Goal: Task Accomplishment & Management: Use online tool/utility

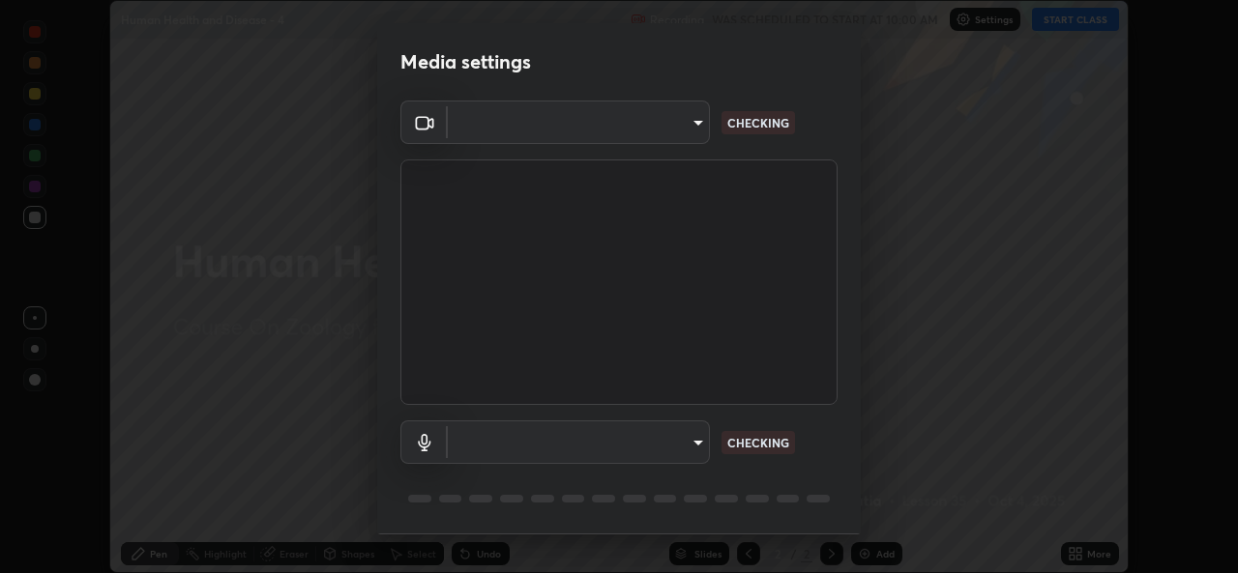
scroll to position [61, 0]
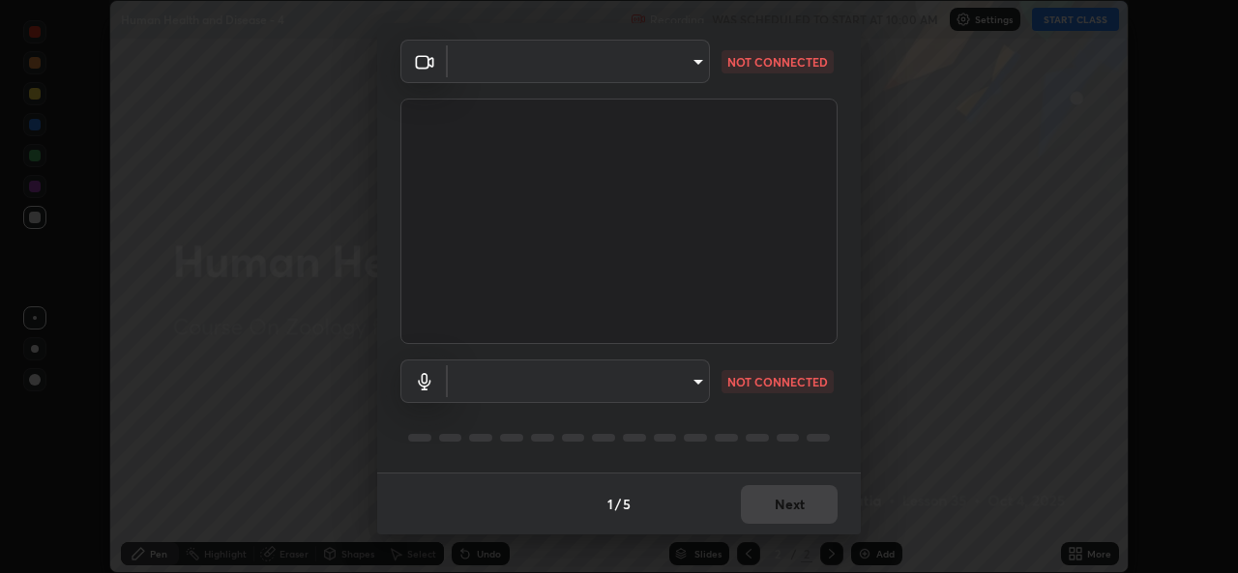
type input "9788daf0cbf52dd0d374ba9f0d4f11576c03820bc15fcf9a4a11f890b69d92bf"
type input "345f5d8304a1ab30e3d14ed5696ced08ebab0189725ef91838db04cd8f5619d4"
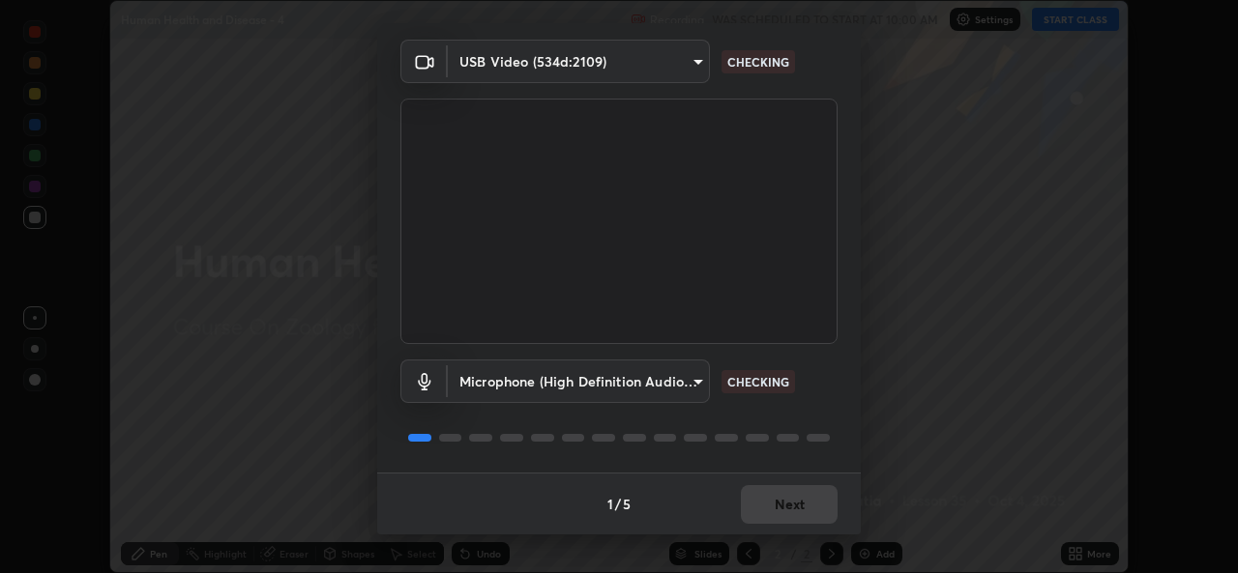
click at [692, 375] on body "Erase all Human Health and Disease - 4 Recording WAS SCHEDULED TO START AT 10:0…" at bounding box center [619, 286] width 1238 height 573
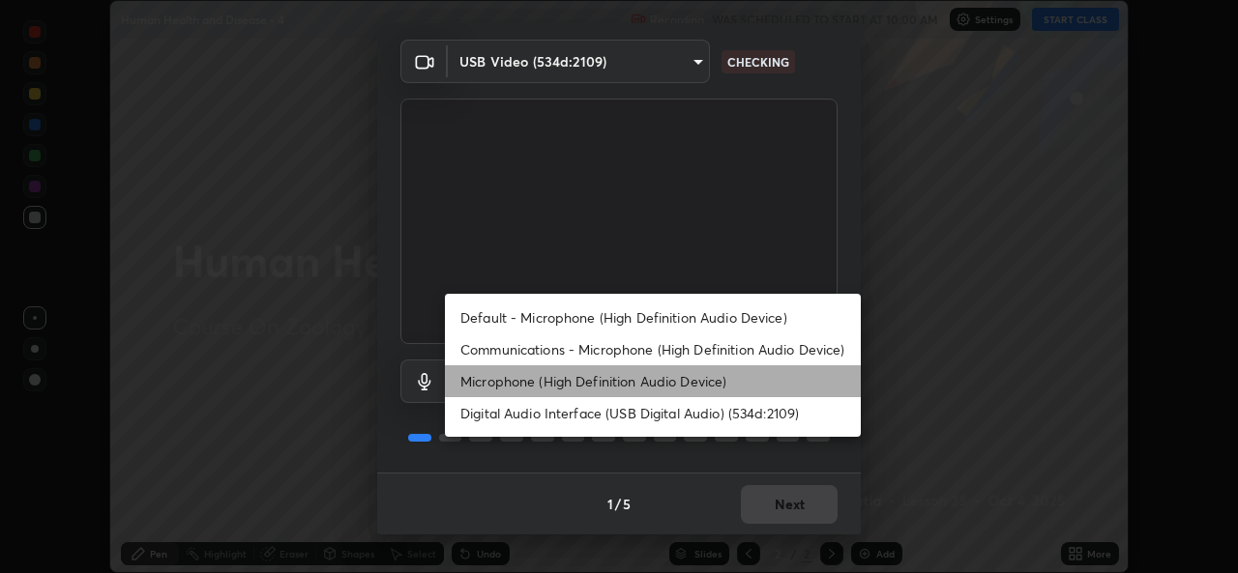
click at [693, 373] on li "Microphone (High Definition Audio Device)" at bounding box center [653, 382] width 416 height 32
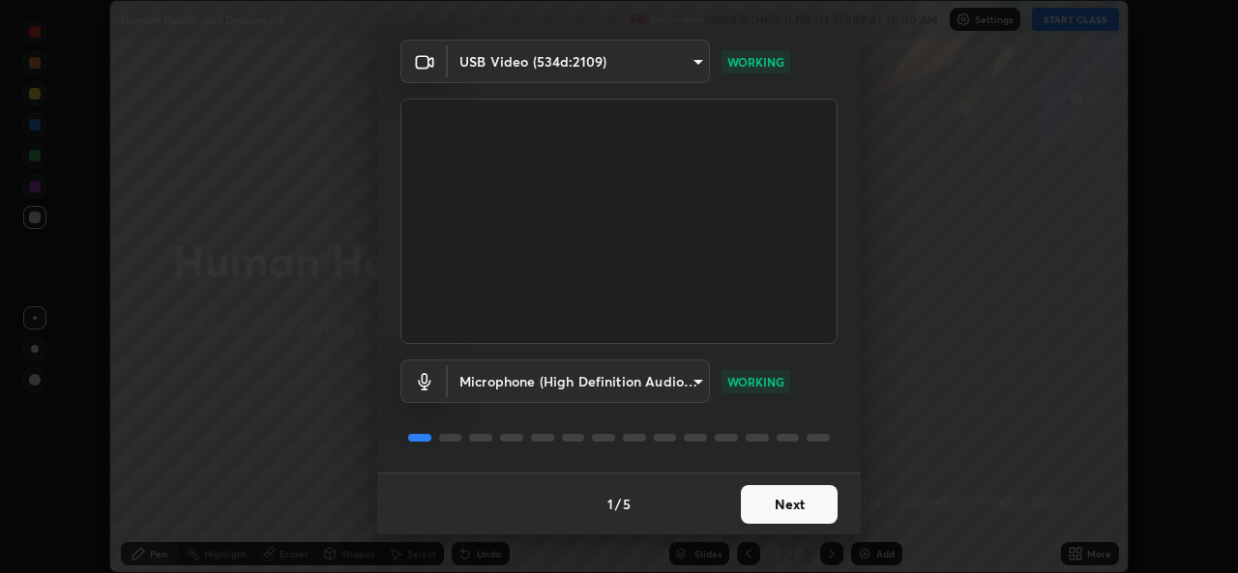
click at [754, 509] on button "Next" at bounding box center [789, 504] width 97 height 39
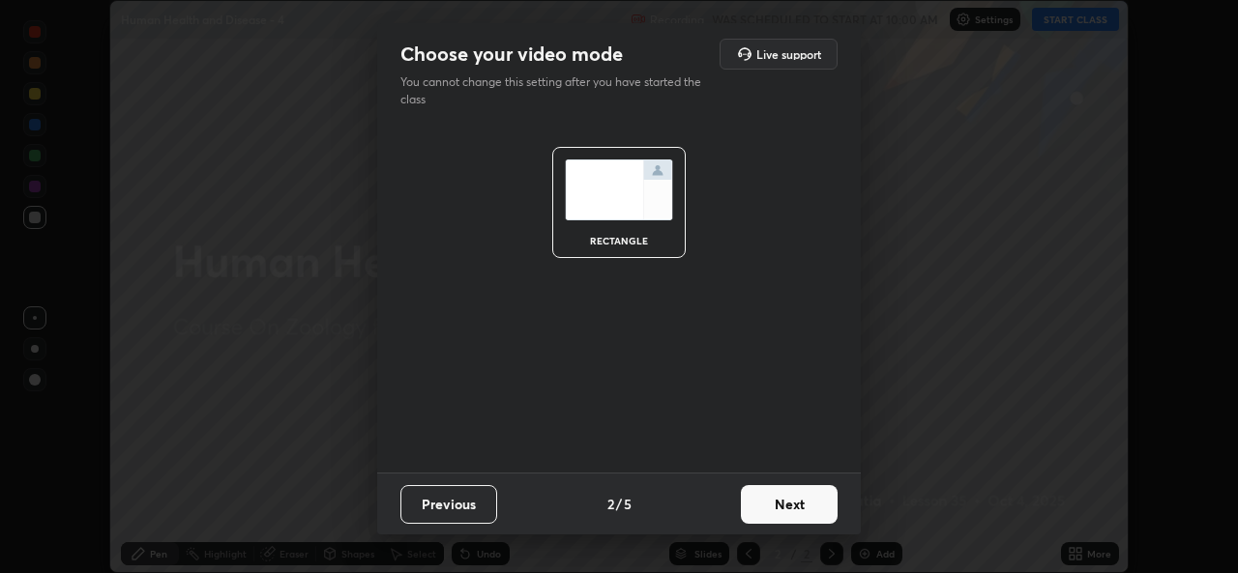
scroll to position [0, 0]
click at [766, 507] on button "Next" at bounding box center [789, 504] width 97 height 39
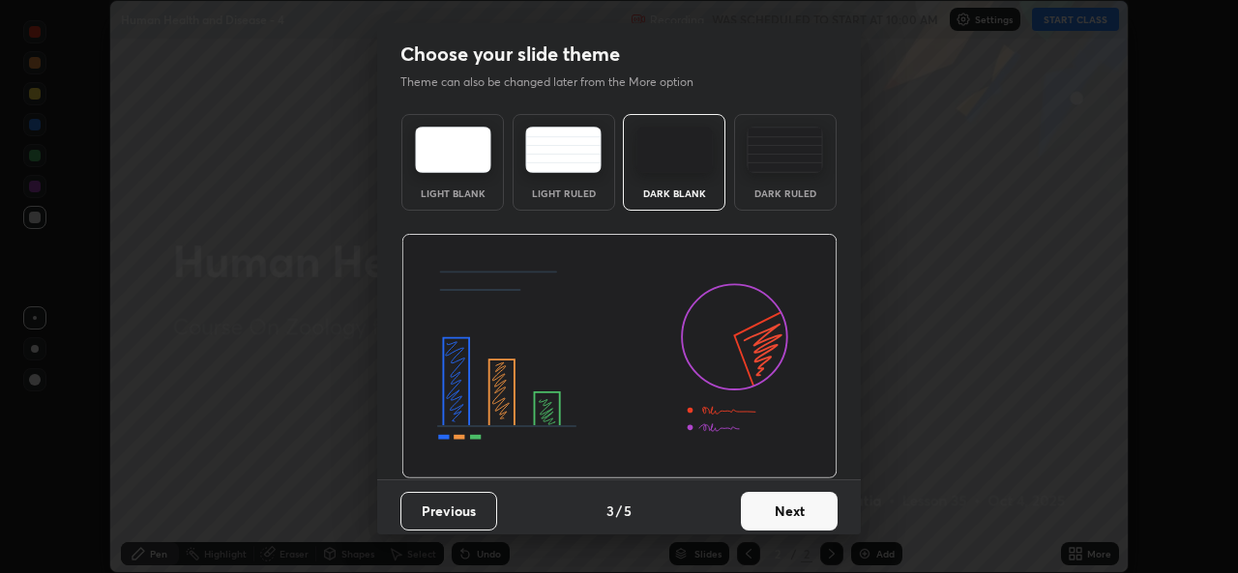
click at [778, 509] on button "Next" at bounding box center [789, 511] width 97 height 39
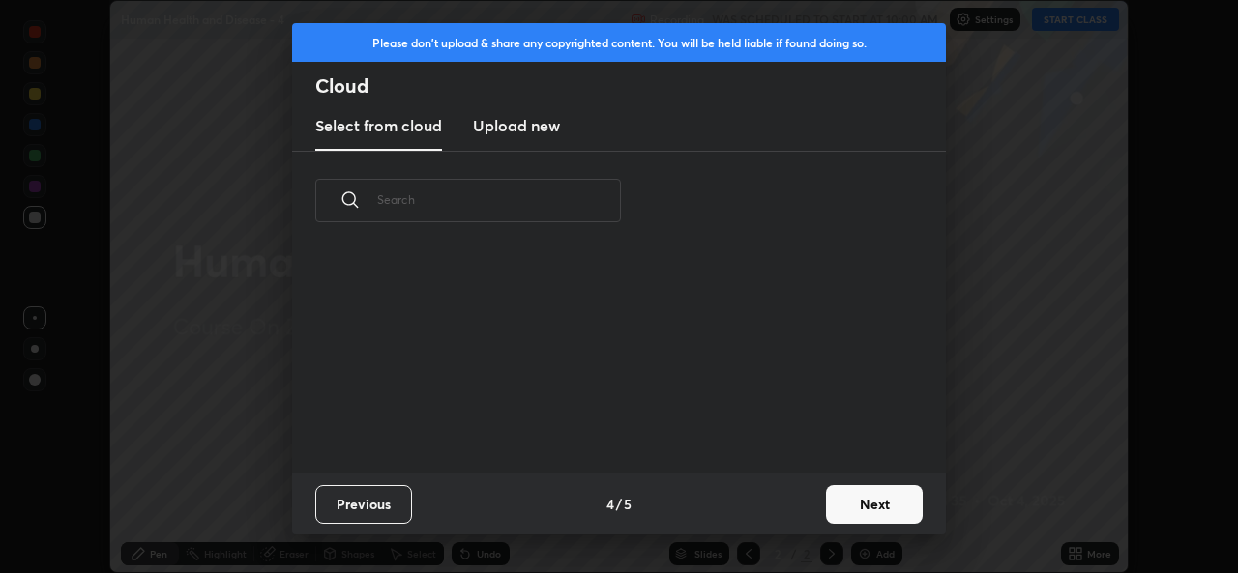
click at [807, 510] on div "Previous 4 / 5 Next" at bounding box center [619, 504] width 654 height 62
click at [826, 505] on button "Next" at bounding box center [874, 504] width 97 height 39
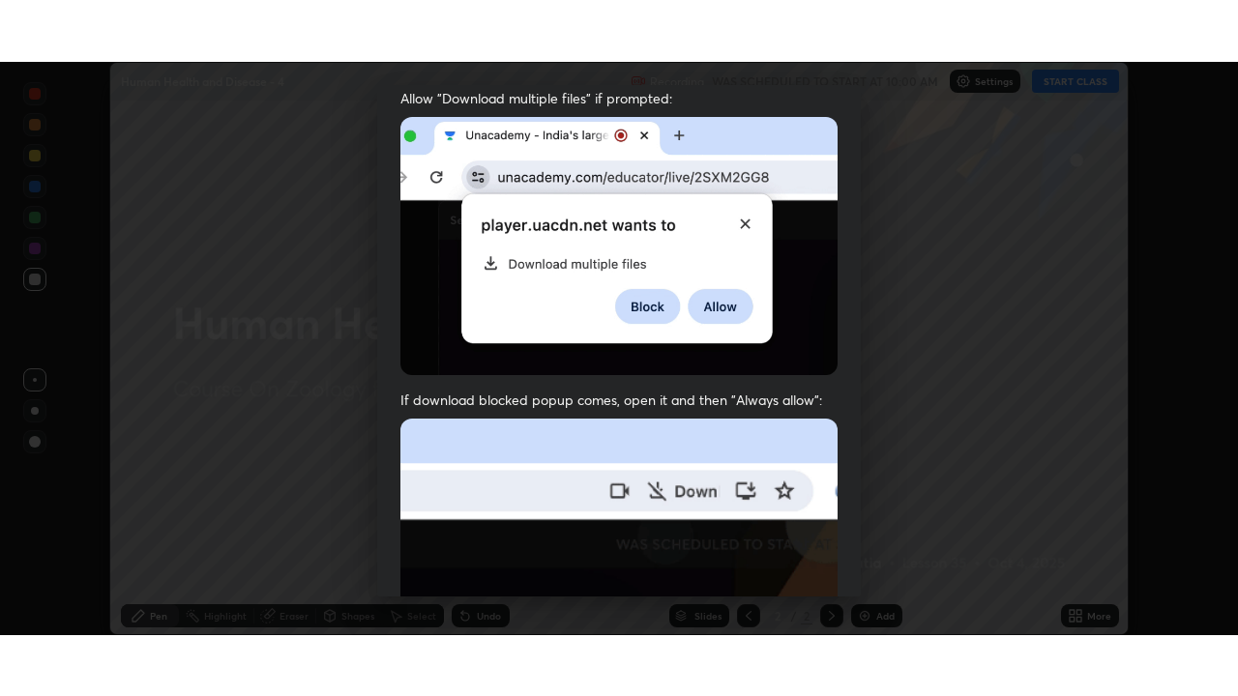
scroll to position [455, 0]
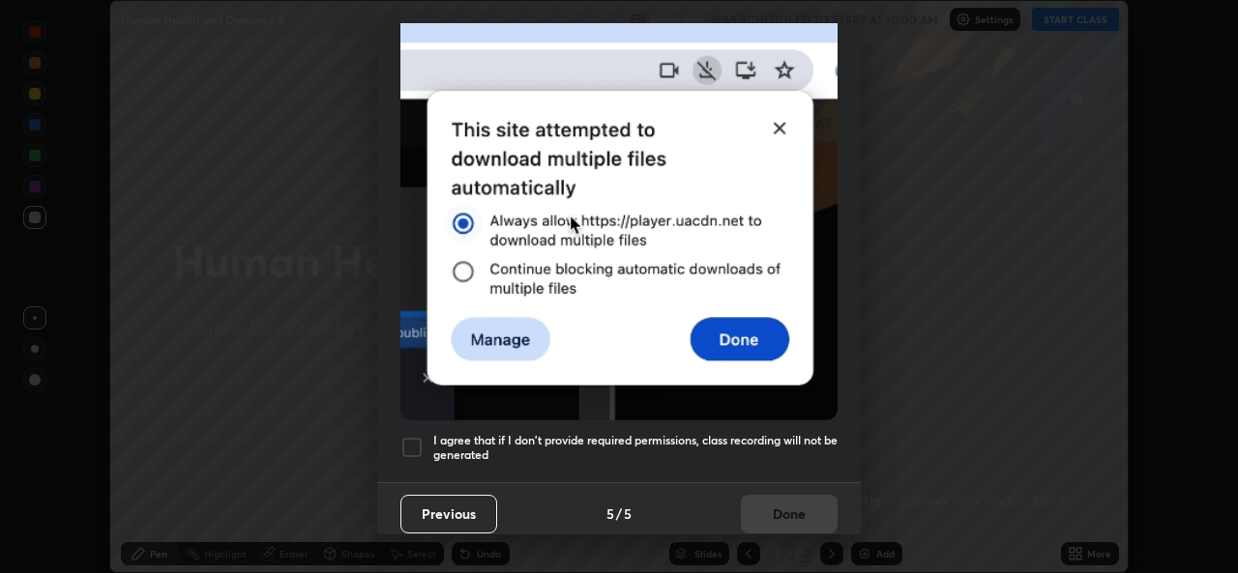
click at [414, 443] on div at bounding box center [411, 447] width 23 height 23
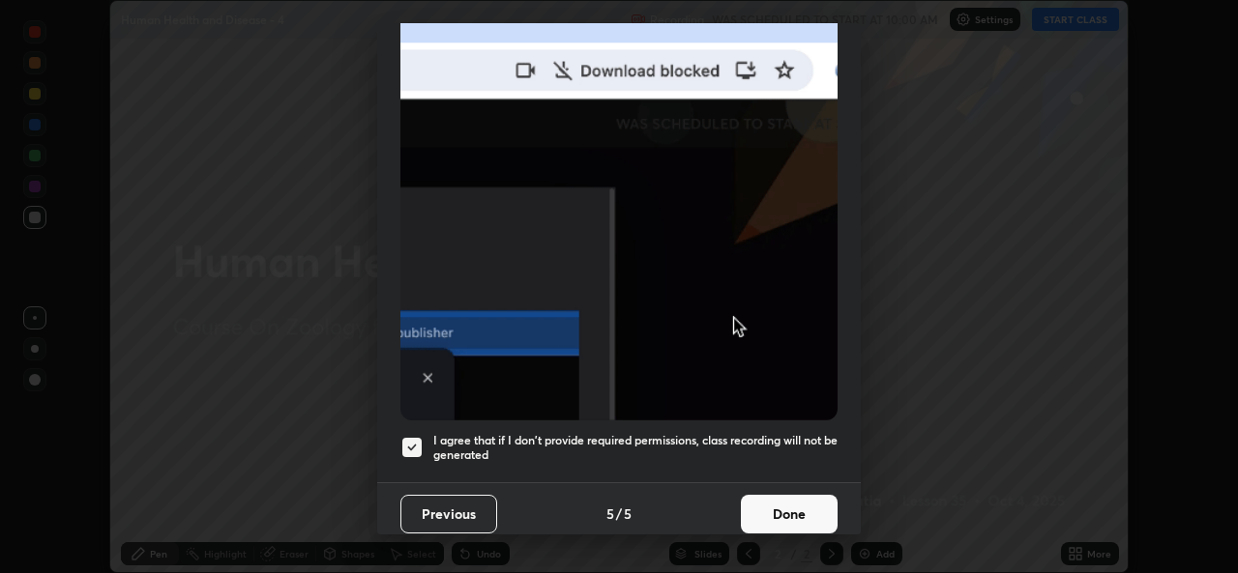
click at [779, 506] on button "Done" at bounding box center [789, 514] width 97 height 39
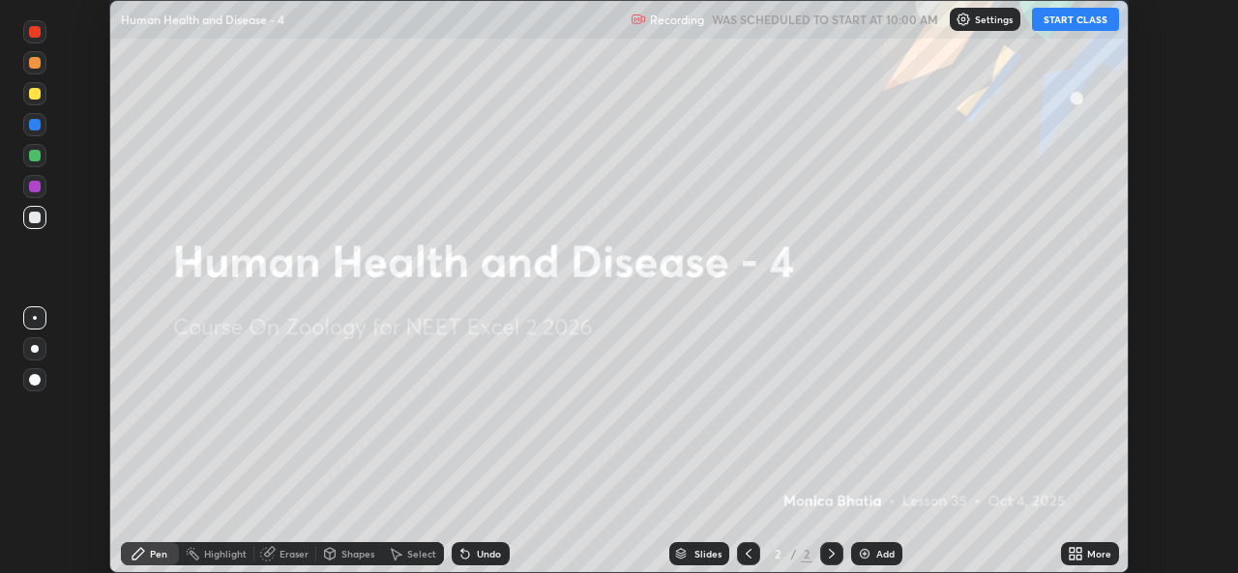
click at [1093, 17] on button "START CLASS" at bounding box center [1075, 19] width 87 height 23
click at [1093, 545] on div "More" at bounding box center [1090, 553] width 58 height 23
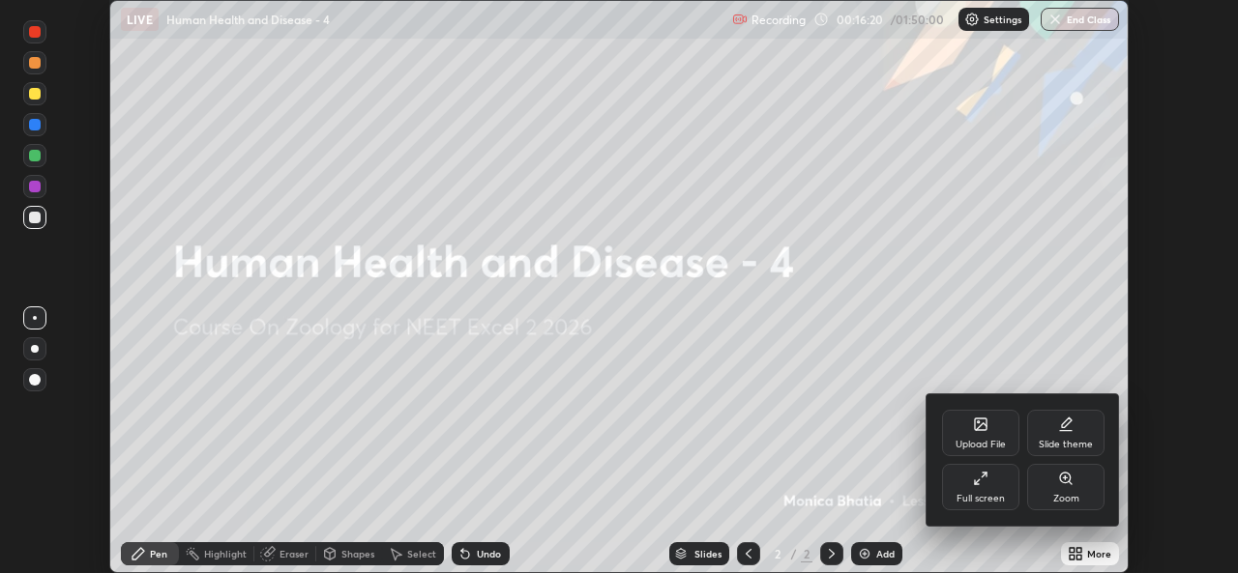
click at [996, 483] on div "Full screen" at bounding box center [980, 487] width 77 height 46
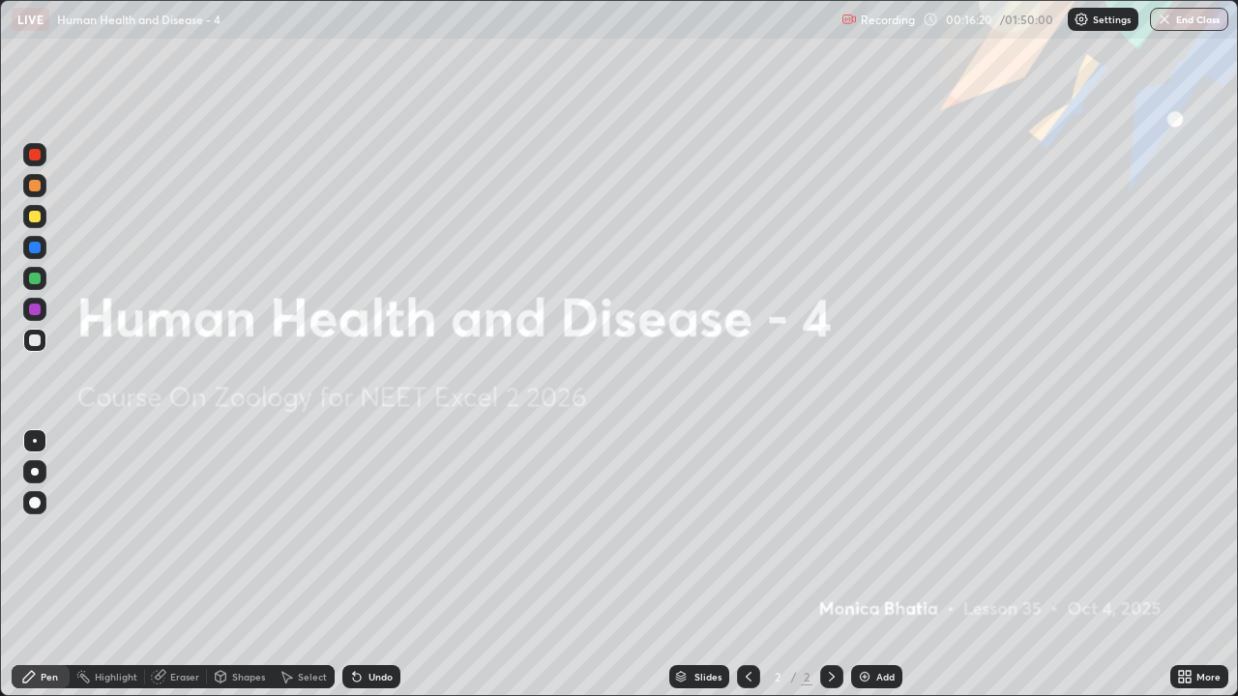
scroll to position [696, 1238]
click at [891, 572] on div "Add" at bounding box center [876, 676] width 51 height 23
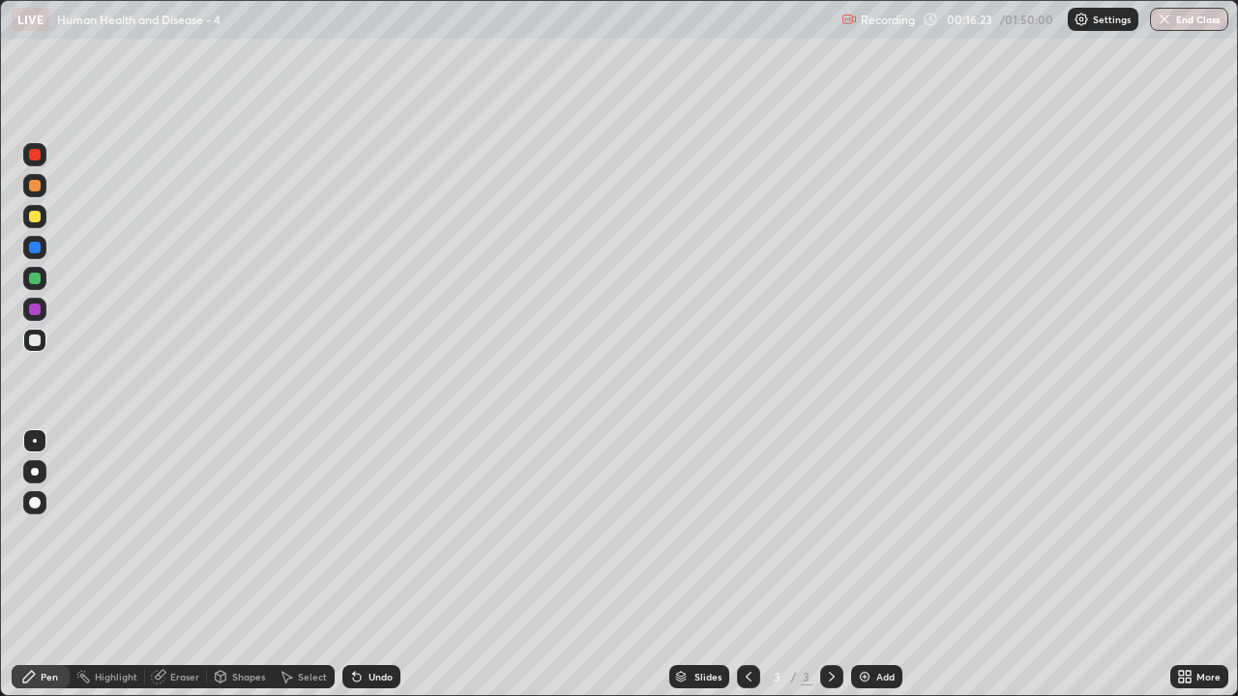
click at [35, 472] on div at bounding box center [35, 472] width 8 height 8
click at [876, 572] on div "Add" at bounding box center [876, 676] width 51 height 23
click at [751, 572] on div at bounding box center [748, 677] width 23 height 39
click at [827, 572] on icon at bounding box center [831, 676] width 15 height 15
click at [886, 572] on div "Add" at bounding box center [885, 677] width 18 height 10
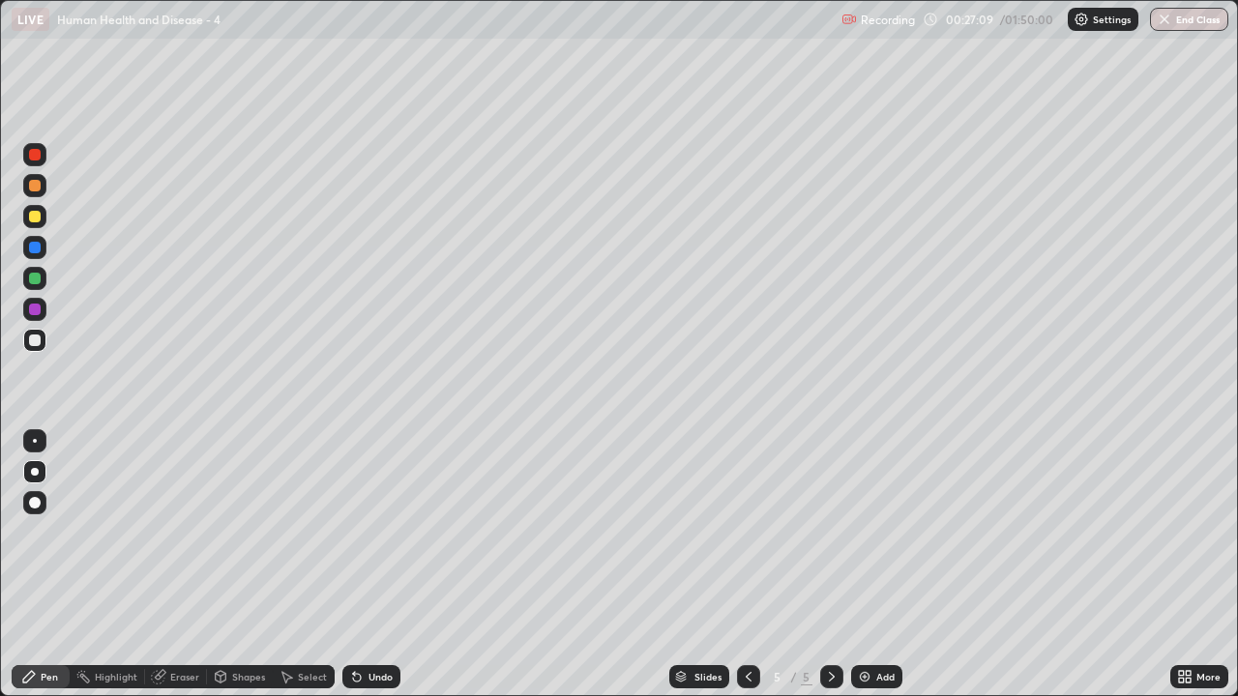
click at [37, 280] on div at bounding box center [35, 279] width 12 height 12
click at [36, 311] on div at bounding box center [35, 310] width 12 height 12
click at [32, 254] on div at bounding box center [34, 247] width 23 height 23
click at [873, 572] on div "Add" at bounding box center [876, 676] width 51 height 23
click at [35, 279] on div at bounding box center [35, 279] width 12 height 12
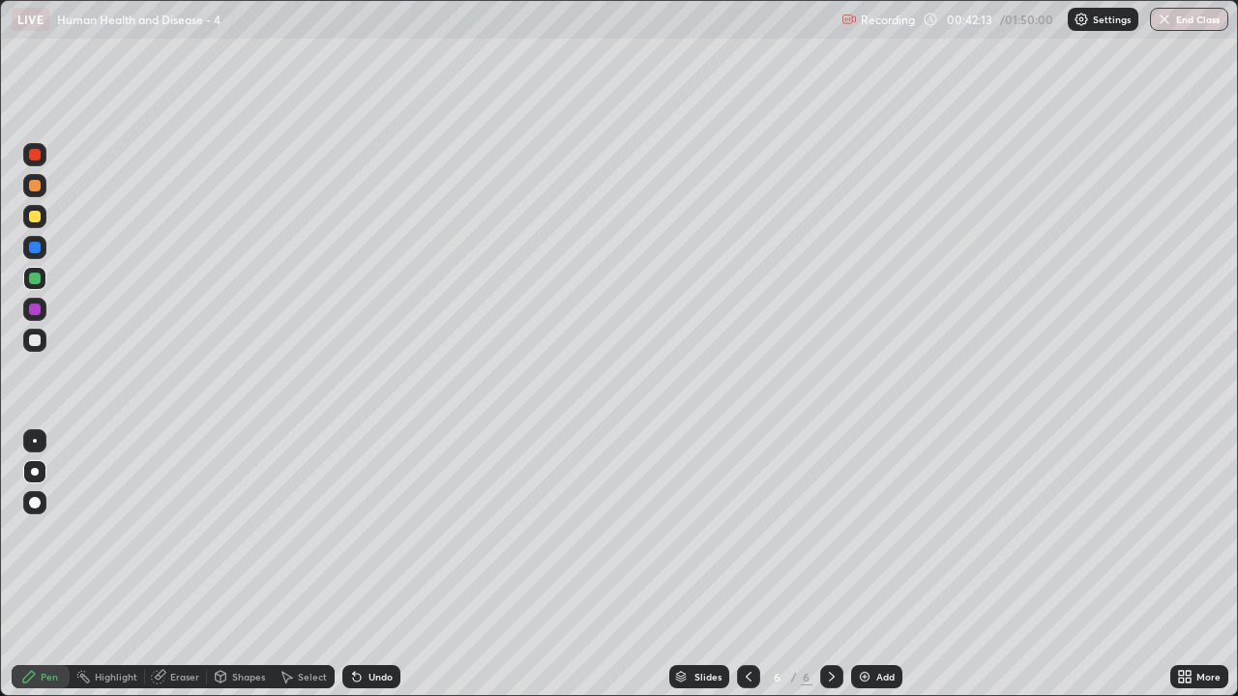
click at [39, 249] on div at bounding box center [35, 248] width 12 height 12
click at [35, 314] on div at bounding box center [35, 310] width 12 height 12
click at [749, 572] on icon at bounding box center [748, 676] width 15 height 15
click at [711, 572] on div "Slides" at bounding box center [699, 676] width 60 height 23
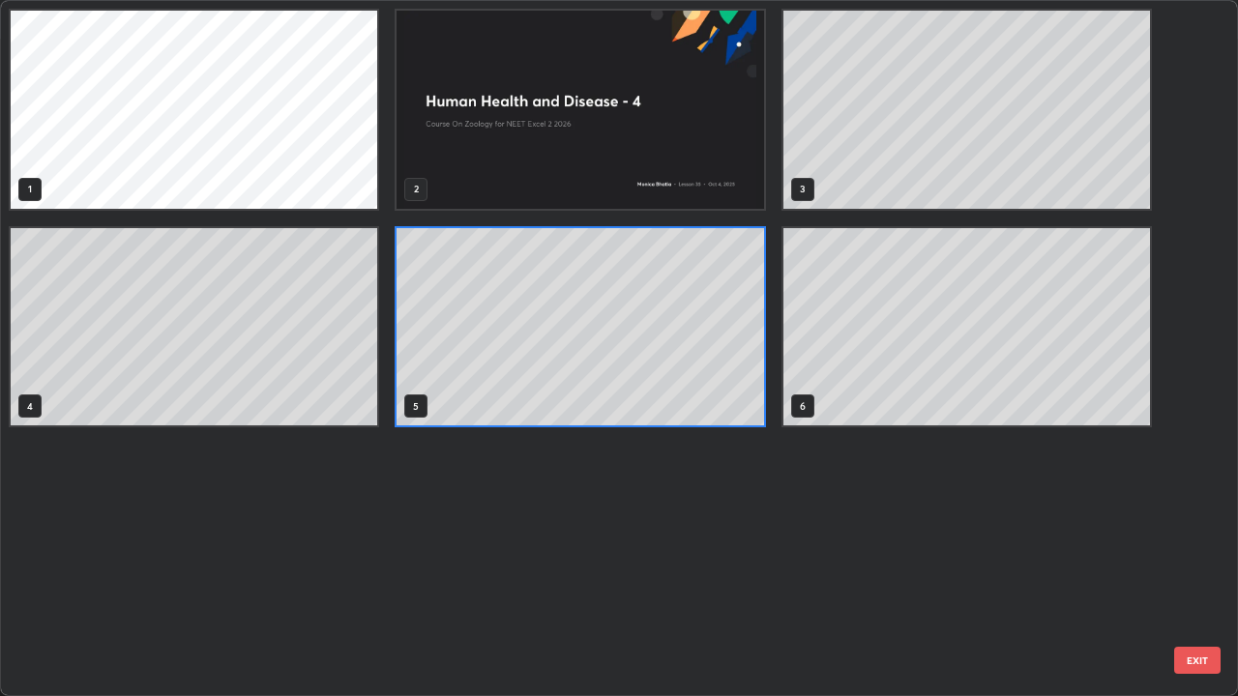
scroll to position [7, 11]
click at [748, 572] on div "1 2 3 4 5 6" at bounding box center [602, 348] width 1202 height 694
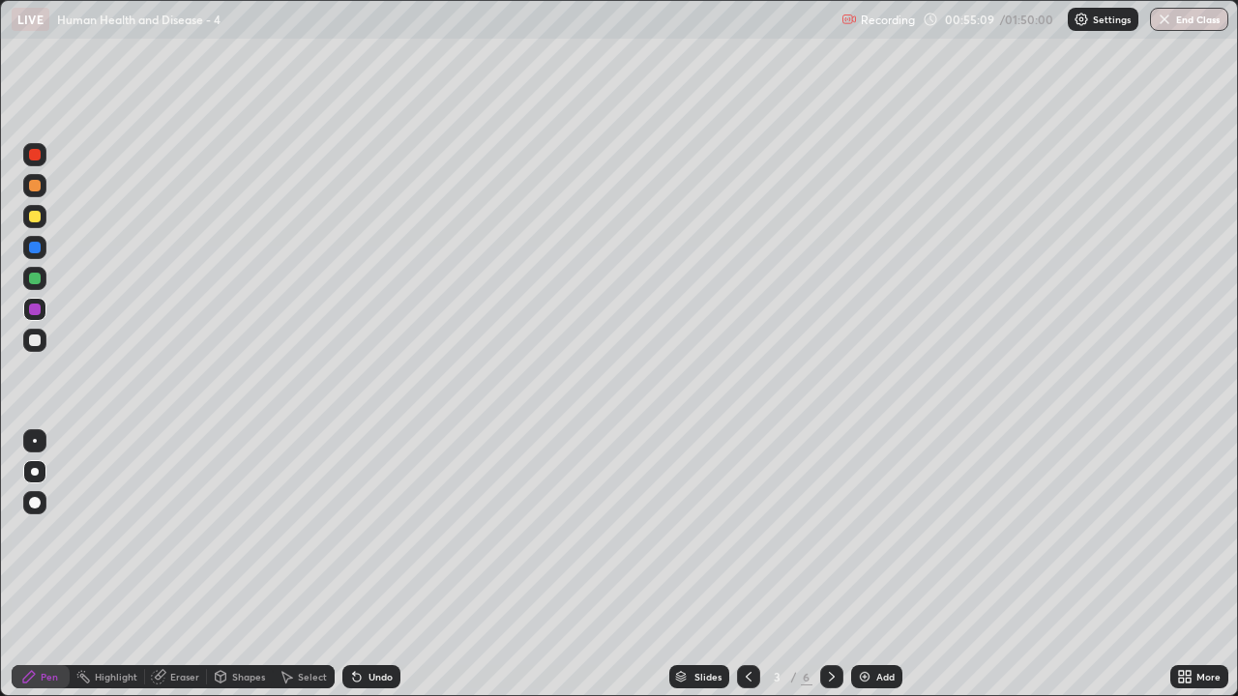
click at [840, 572] on div at bounding box center [831, 676] width 23 height 23
click at [830, 572] on icon at bounding box center [831, 676] width 15 height 15
click at [887, 572] on div "Add" at bounding box center [885, 677] width 18 height 10
click at [43, 343] on div at bounding box center [34, 340] width 23 height 23
click at [244, 572] on div "Shapes" at bounding box center [248, 677] width 33 height 10
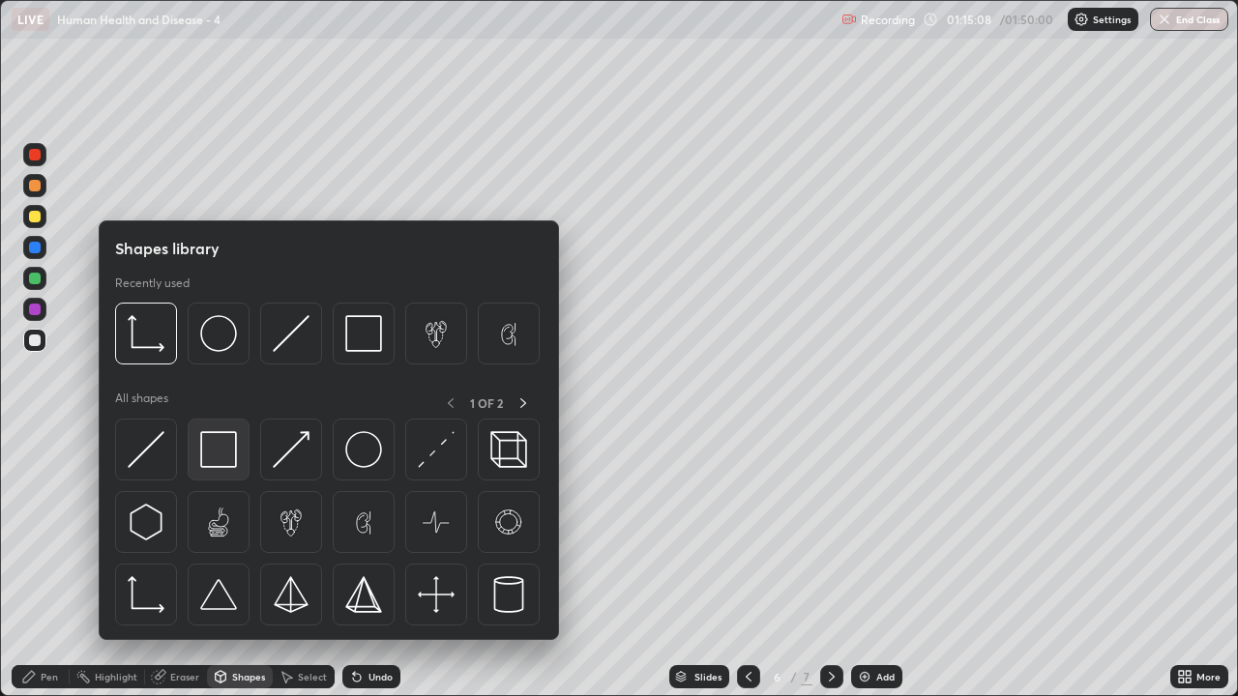
click at [225, 461] on img at bounding box center [218, 449] width 37 height 37
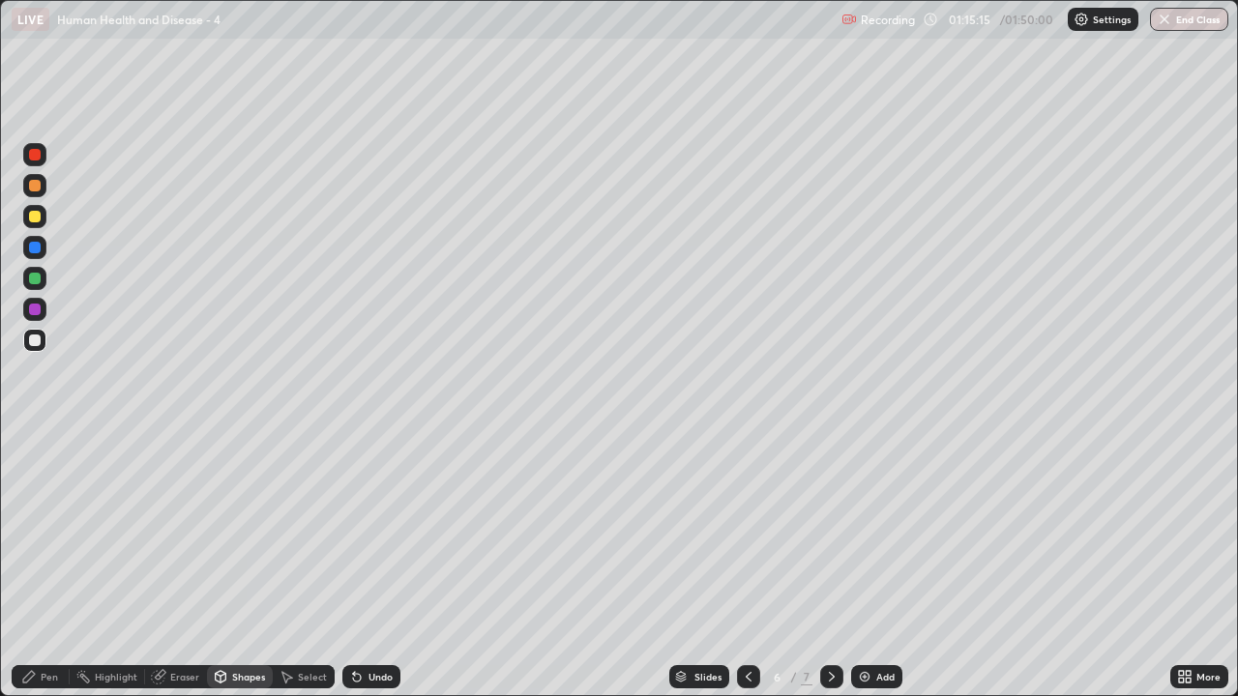
click at [54, 572] on div "Pen" at bounding box center [41, 676] width 58 height 23
click at [52, 572] on div "Pen" at bounding box center [49, 677] width 17 height 10
click at [35, 249] on div at bounding box center [35, 248] width 12 height 12
click at [39, 278] on div at bounding box center [35, 279] width 12 height 12
click at [34, 212] on div at bounding box center [35, 217] width 12 height 12
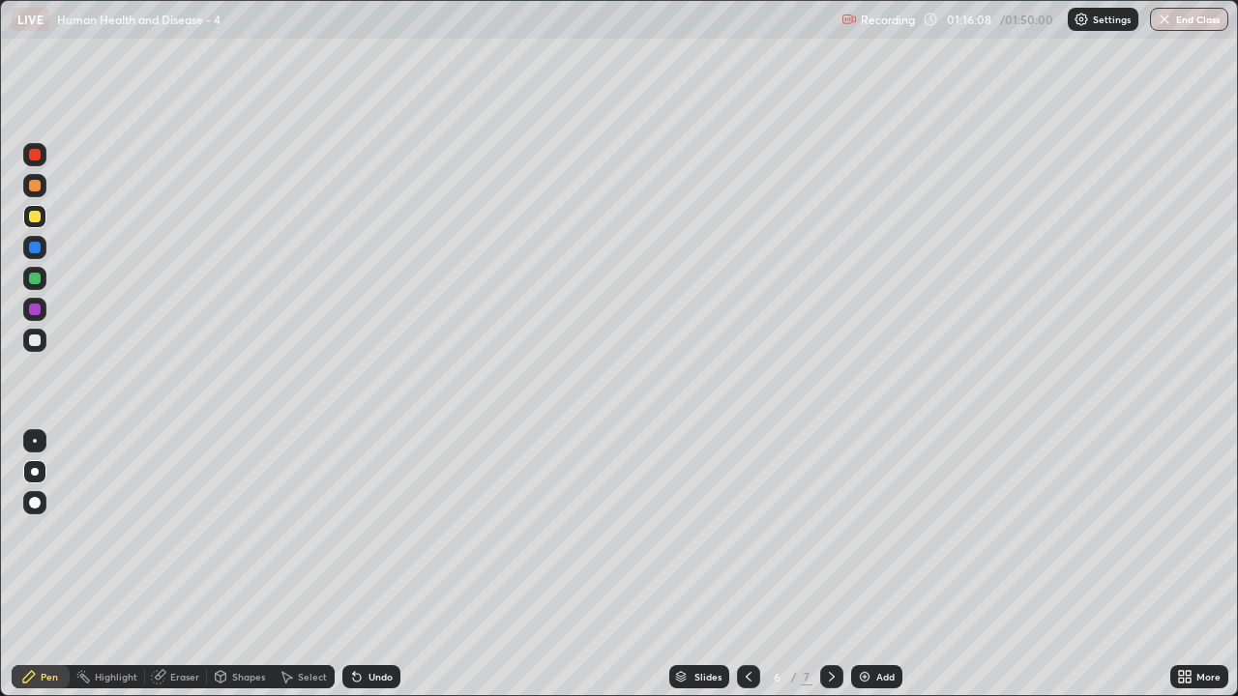
click at [44, 282] on div at bounding box center [34, 278] width 23 height 23
click at [36, 341] on div at bounding box center [35, 341] width 12 height 12
click at [42, 317] on div at bounding box center [34, 309] width 23 height 23
click at [37, 316] on div at bounding box center [34, 309] width 23 height 23
click at [35, 249] on div at bounding box center [35, 248] width 12 height 12
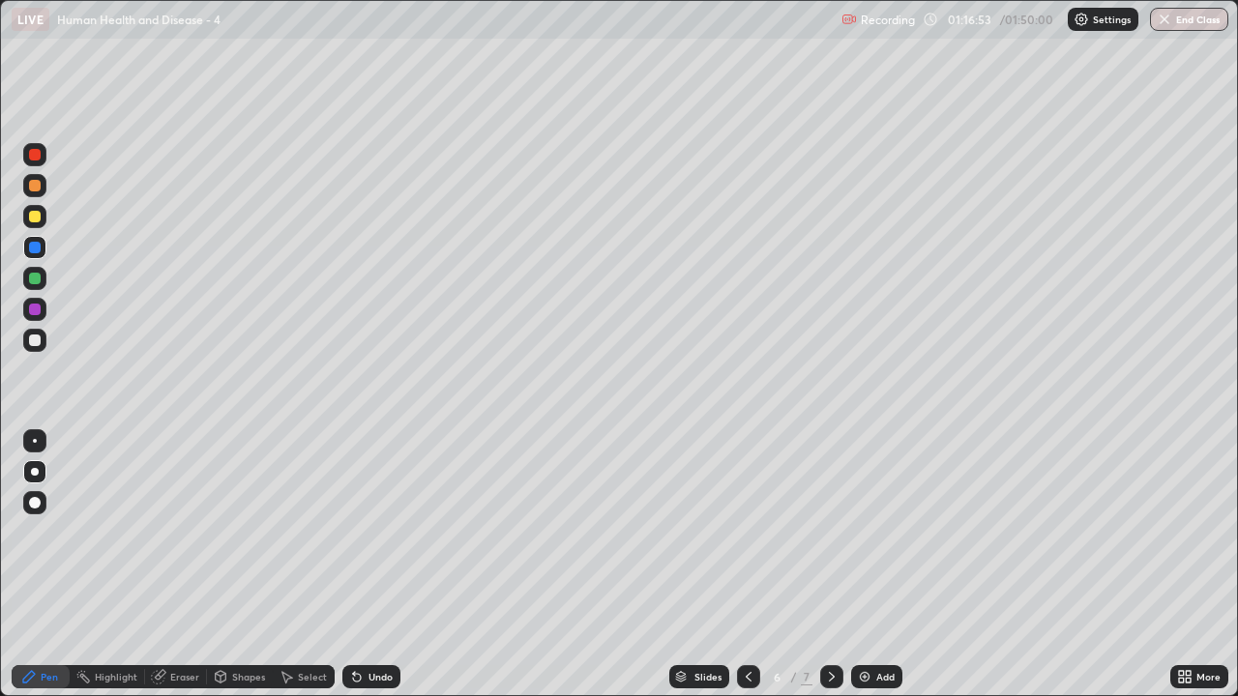
click at [39, 194] on div at bounding box center [34, 185] width 23 height 23
click at [35, 345] on div at bounding box center [35, 341] width 12 height 12
click at [36, 192] on div at bounding box center [34, 185] width 23 height 23
click at [27, 223] on div at bounding box center [34, 216] width 23 height 23
click at [35, 341] on div at bounding box center [35, 341] width 12 height 12
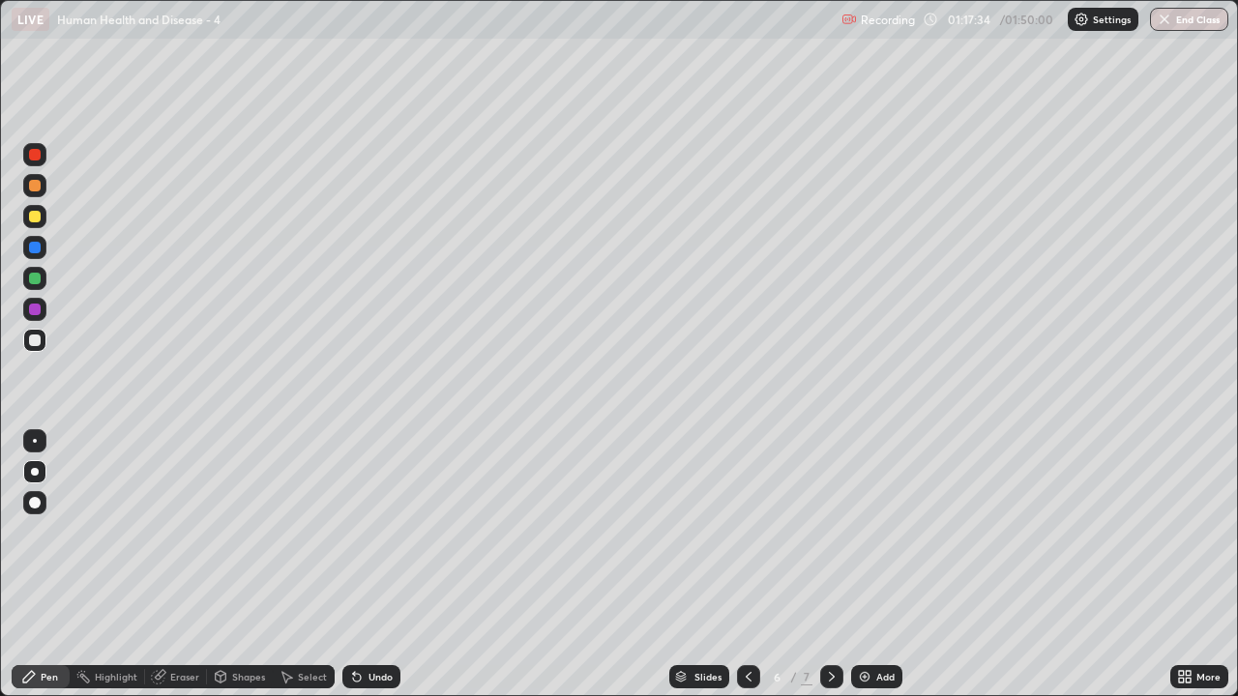
click at [178, 572] on div "Eraser" at bounding box center [184, 677] width 29 height 10
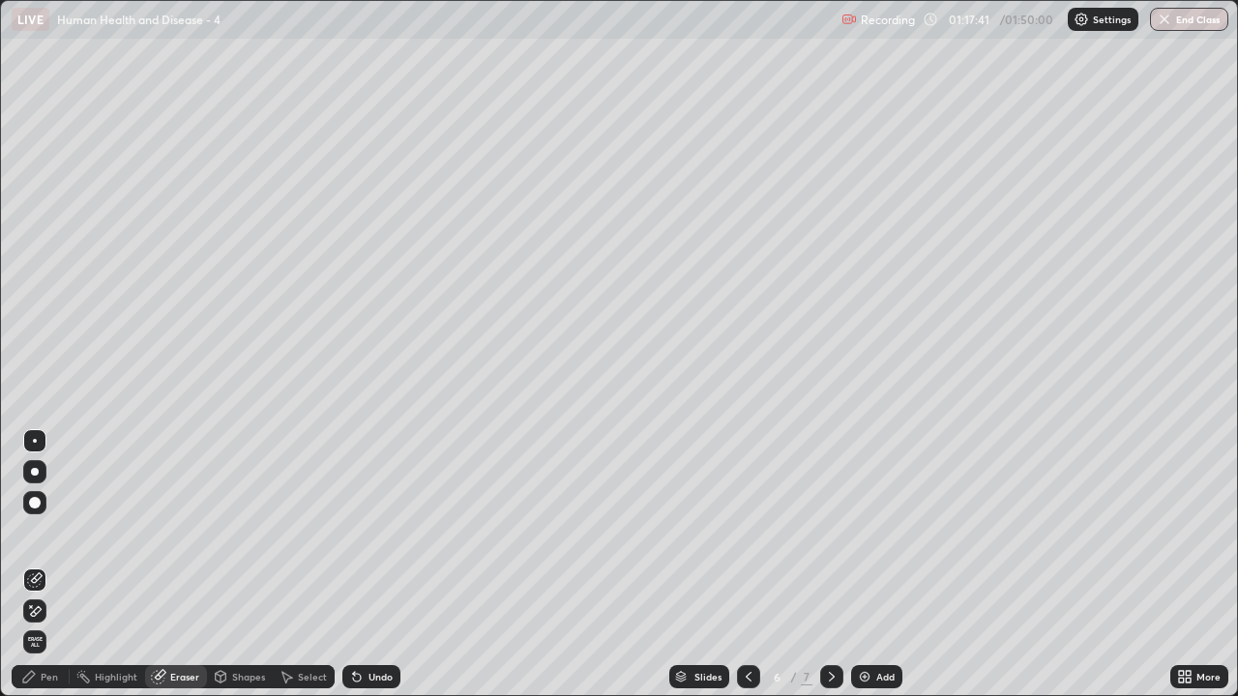
click at [48, 572] on div "Pen" at bounding box center [49, 677] width 17 height 10
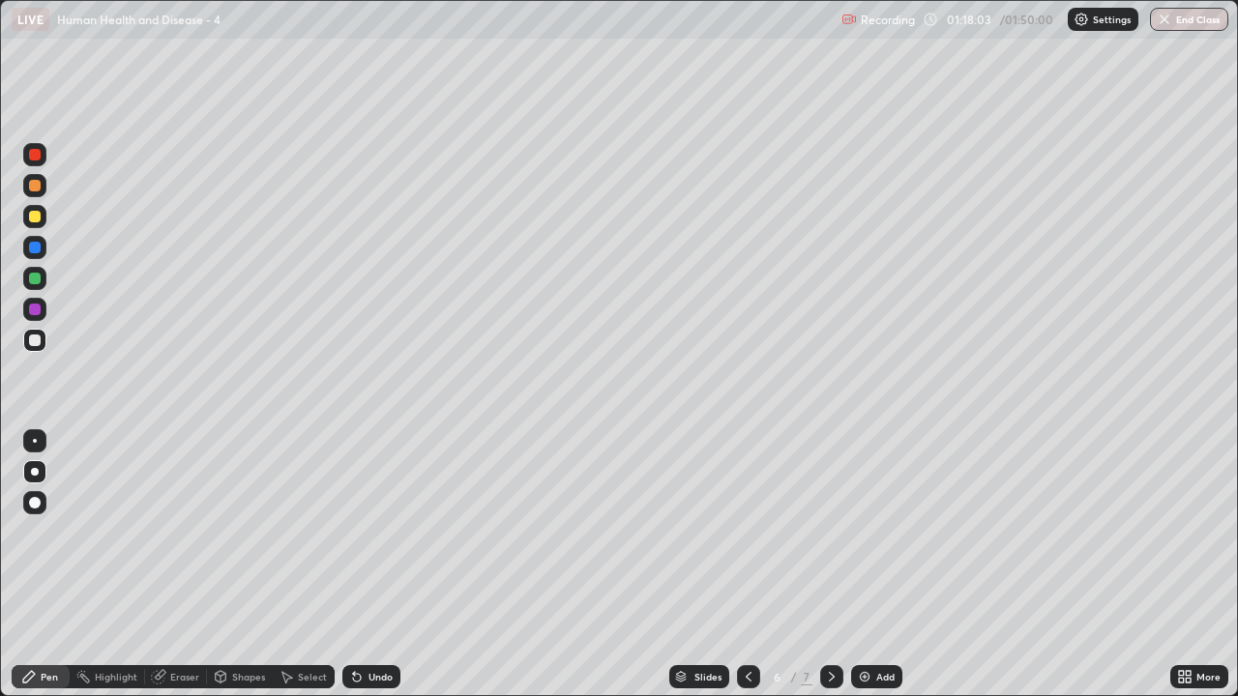
click at [36, 309] on div at bounding box center [35, 310] width 12 height 12
click at [36, 342] on div at bounding box center [35, 341] width 12 height 12
click at [29, 225] on div at bounding box center [34, 216] width 23 height 23
click at [37, 189] on div at bounding box center [35, 186] width 12 height 12
click at [37, 159] on div at bounding box center [35, 155] width 12 height 12
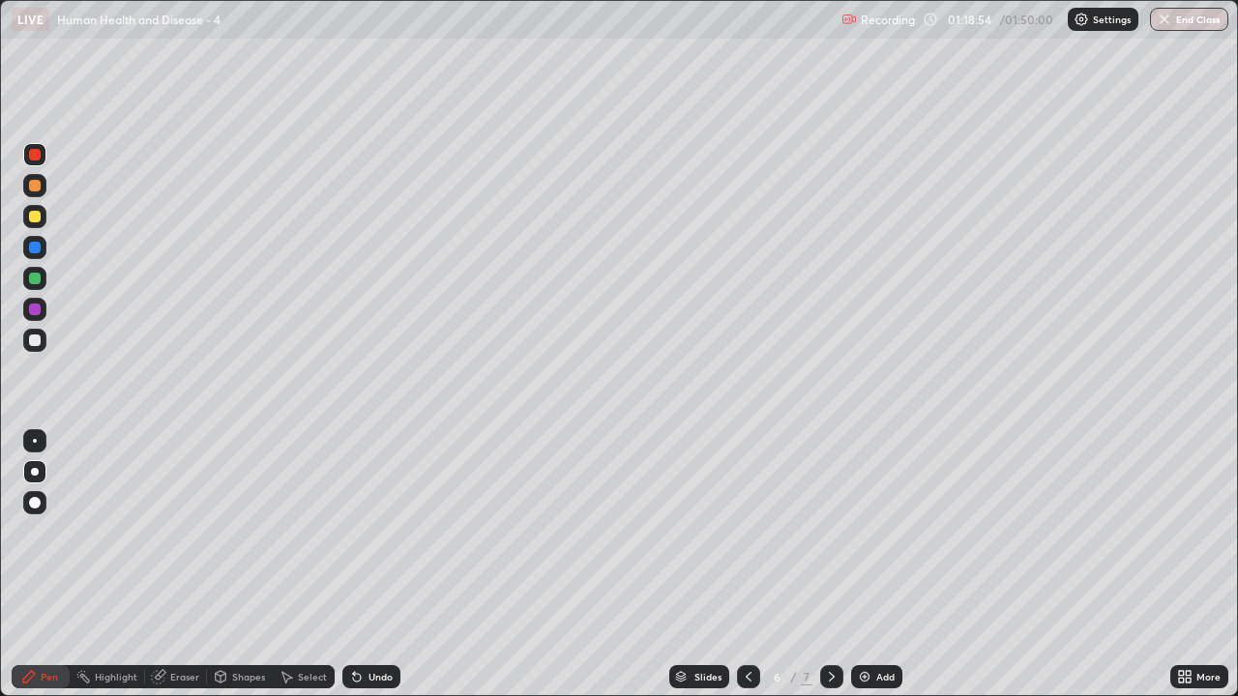
click at [35, 249] on div at bounding box center [35, 248] width 12 height 12
click at [36, 221] on div at bounding box center [35, 217] width 12 height 12
click at [38, 192] on div at bounding box center [34, 185] width 23 height 23
click at [35, 218] on div at bounding box center [35, 217] width 12 height 12
click at [170, 572] on div "Eraser" at bounding box center [184, 677] width 29 height 10
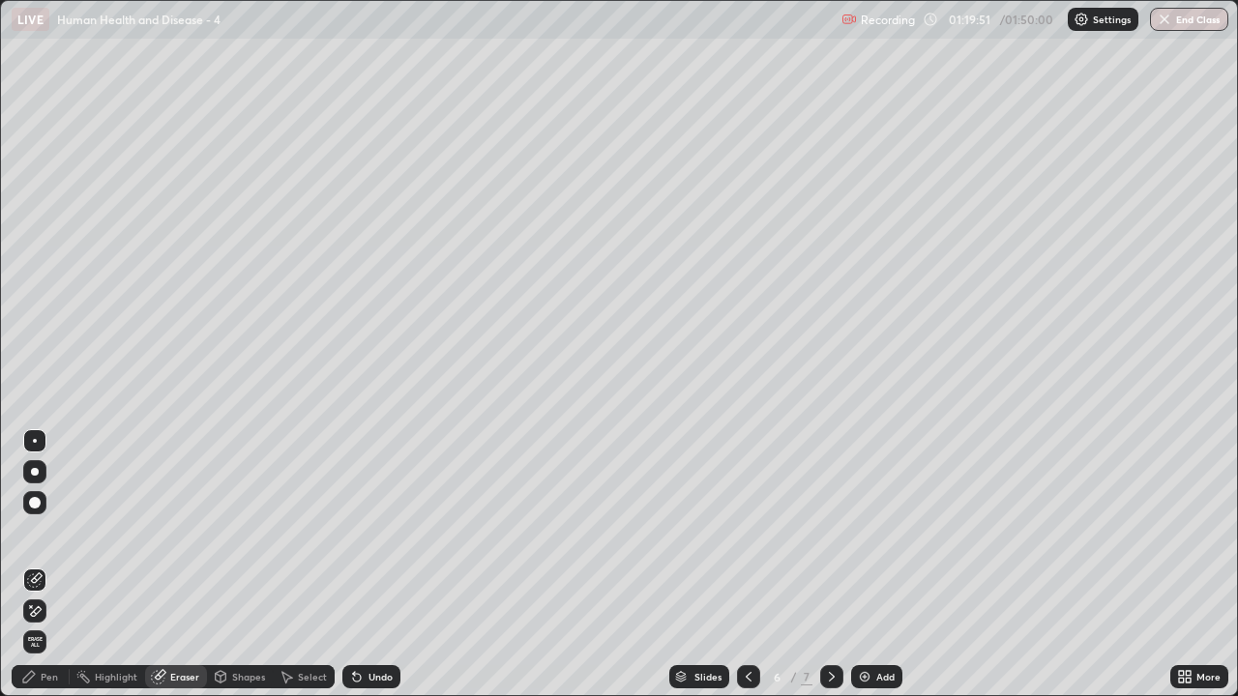
click at [49, 572] on div "Pen" at bounding box center [49, 677] width 17 height 10
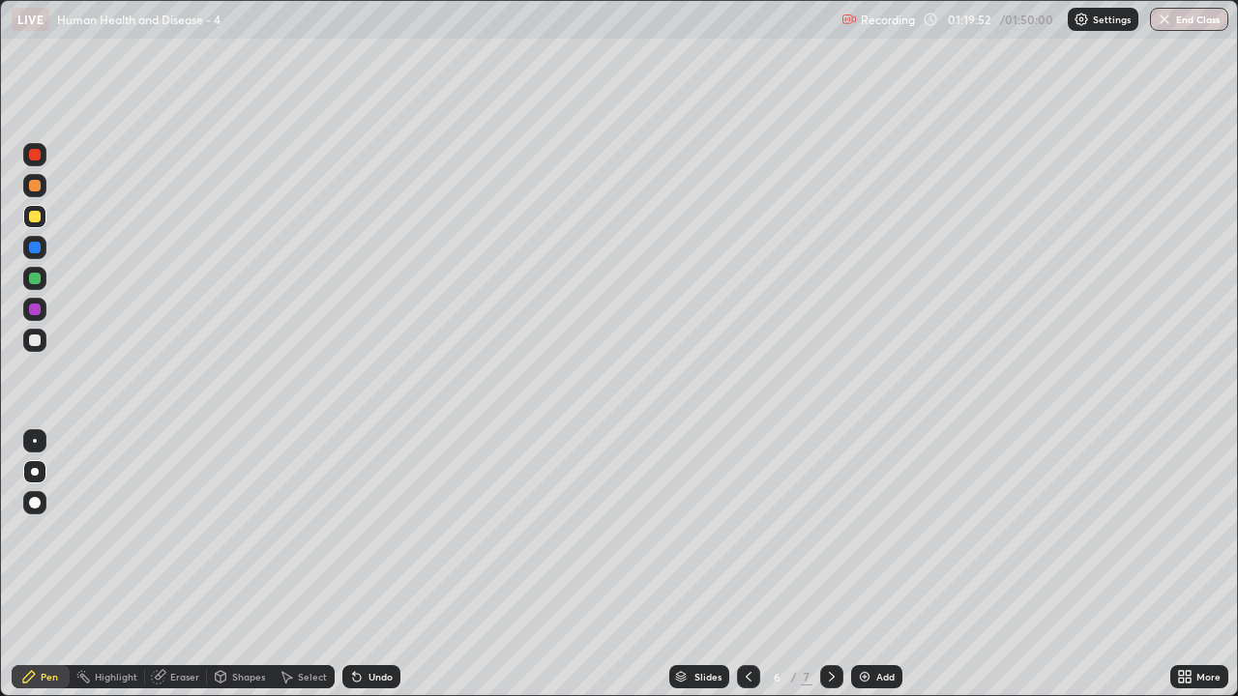
click at [33, 186] on div at bounding box center [35, 186] width 12 height 12
click at [32, 227] on div at bounding box center [34, 216] width 23 height 23
click at [125, 572] on div "Highlight" at bounding box center [116, 677] width 43 height 10
click at [186, 572] on div "Eraser" at bounding box center [184, 677] width 29 height 10
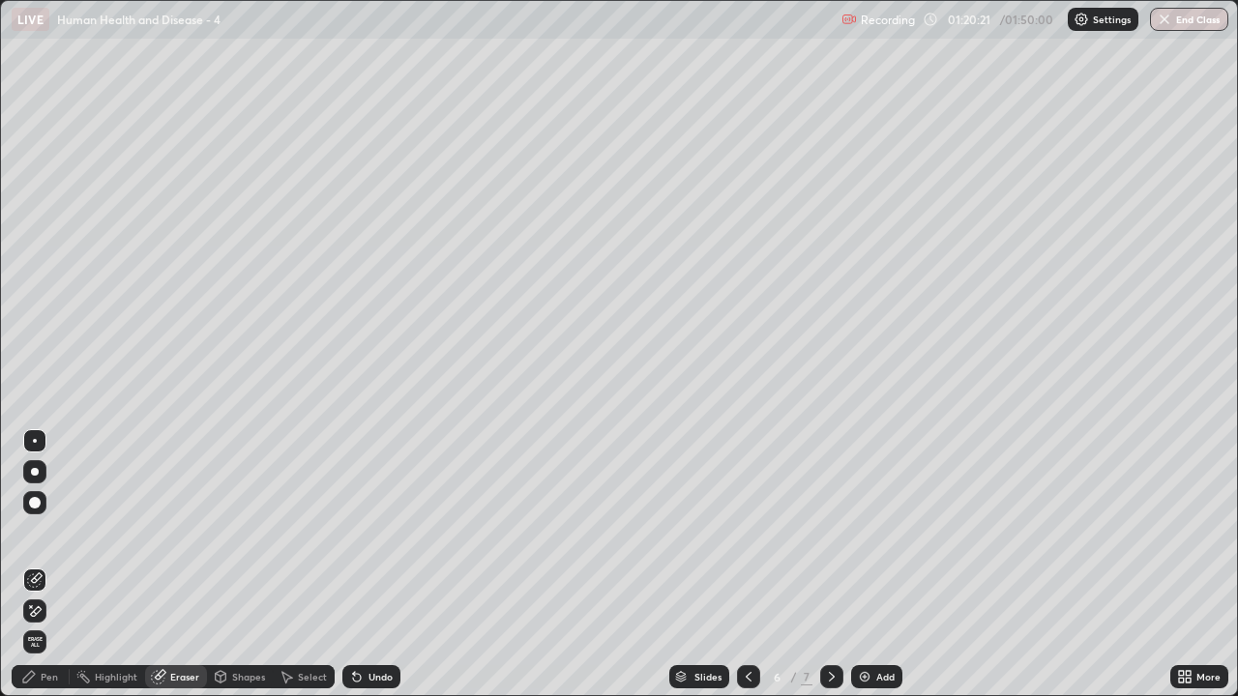
click at [43, 572] on div "Pen" at bounding box center [49, 677] width 17 height 10
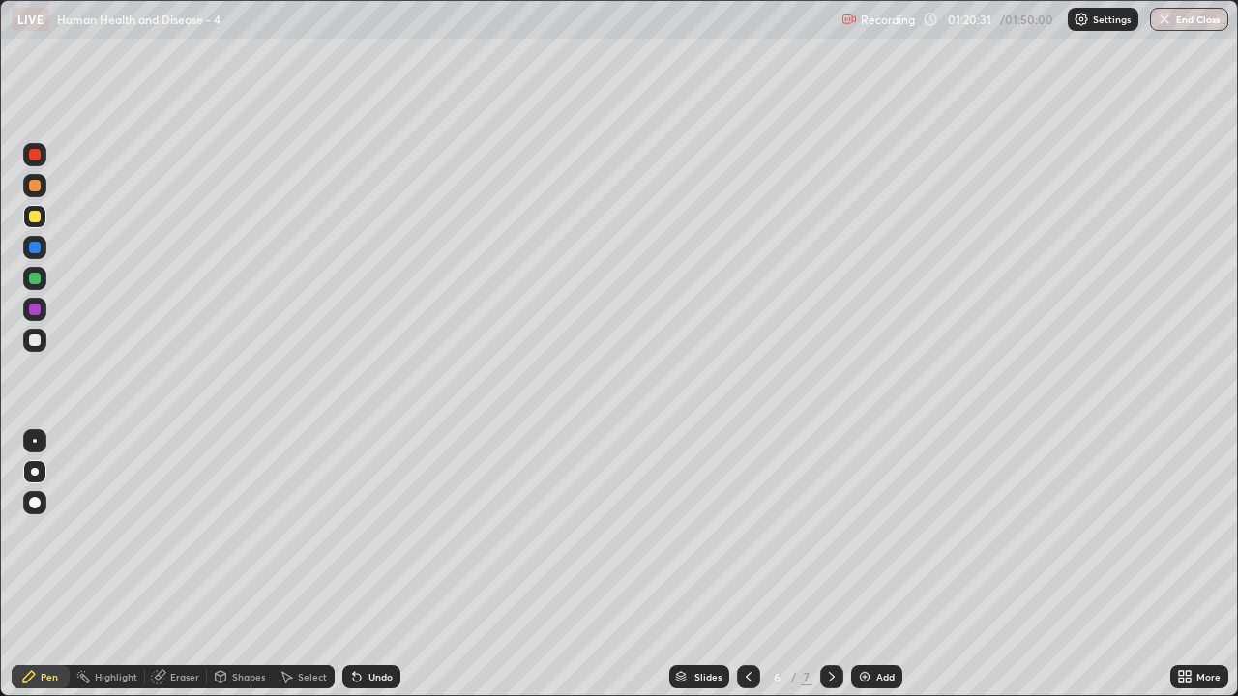
click at [42, 192] on div at bounding box center [34, 185] width 23 height 23
click at [1194, 24] on button "End Class" at bounding box center [1190, 19] width 76 height 23
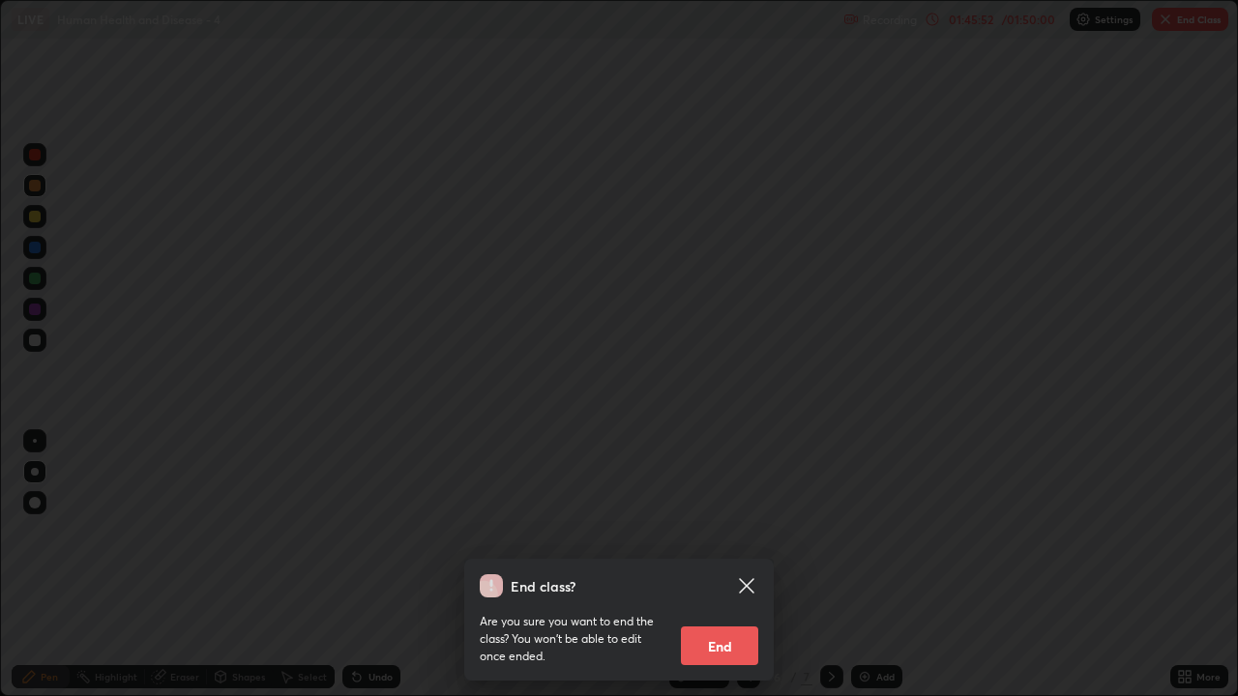
click at [740, 572] on button "End" at bounding box center [719, 646] width 77 height 39
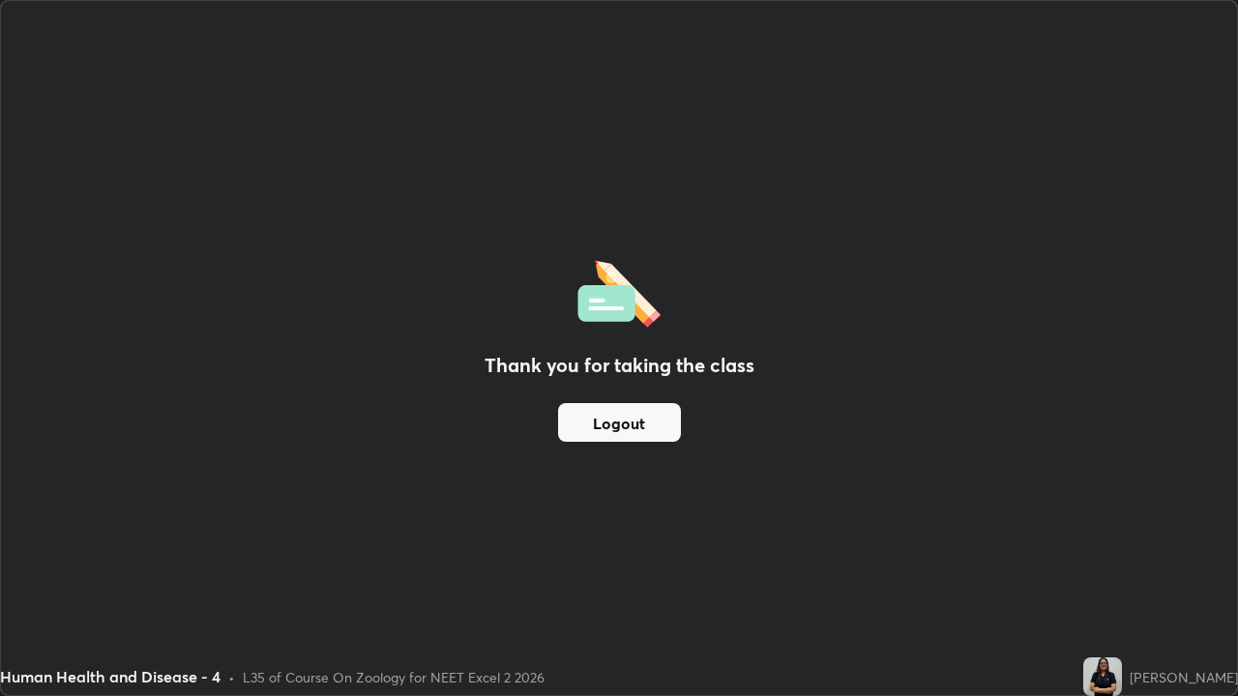
click at [604, 418] on button "Logout" at bounding box center [619, 422] width 123 height 39
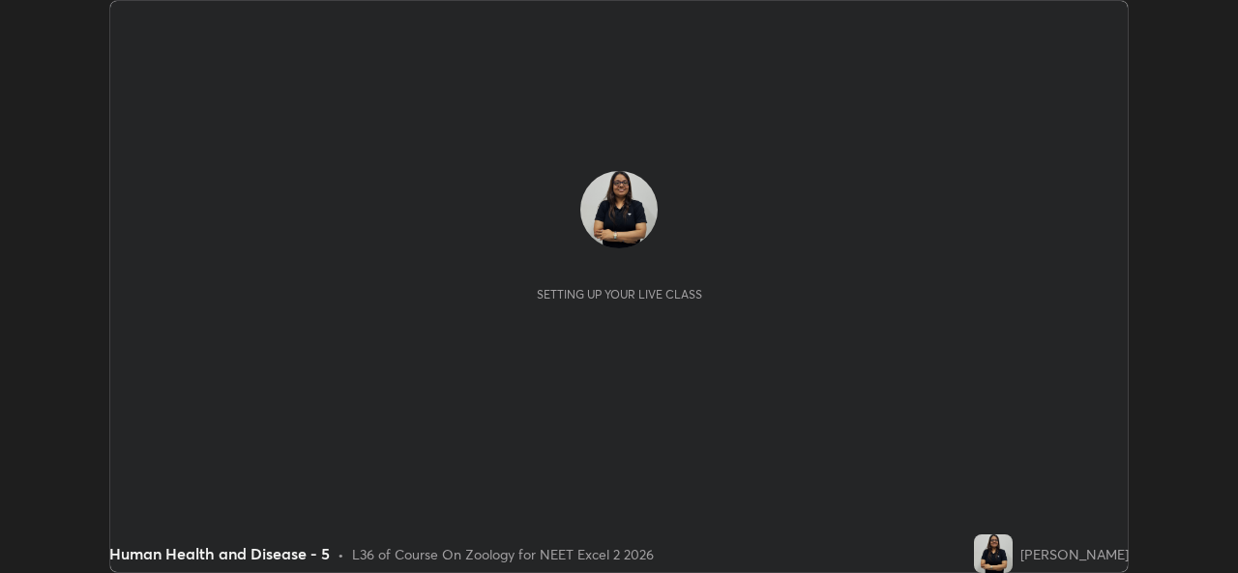
scroll to position [573, 1237]
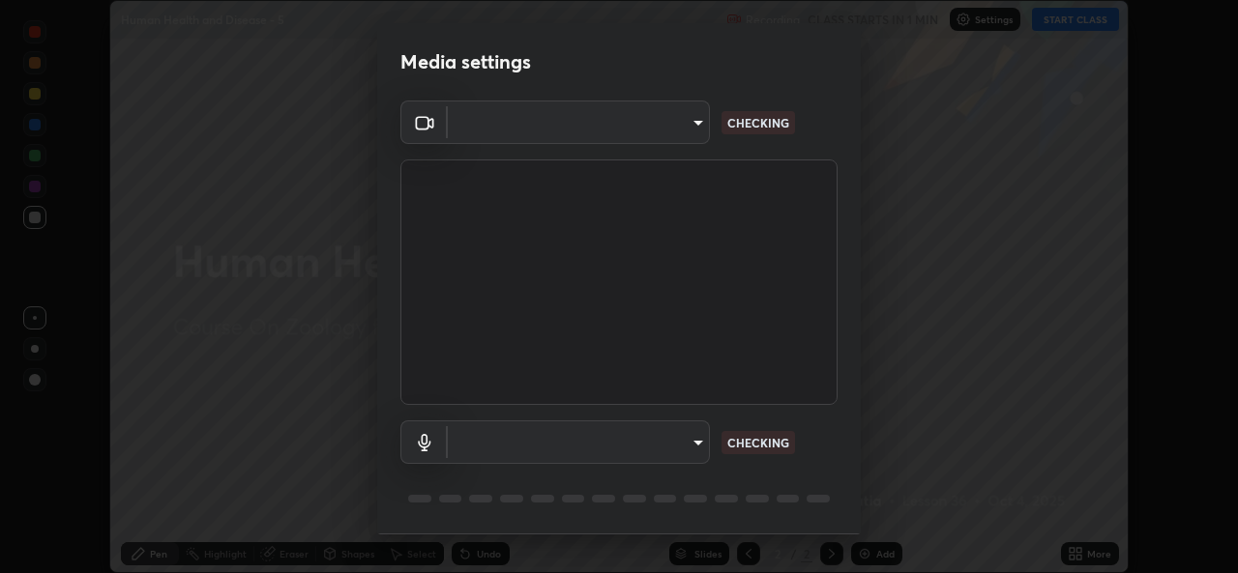
type input "9788daf0cbf52dd0d374ba9f0d4f11576c03820bc15fcf9a4a11f890b69d92bf"
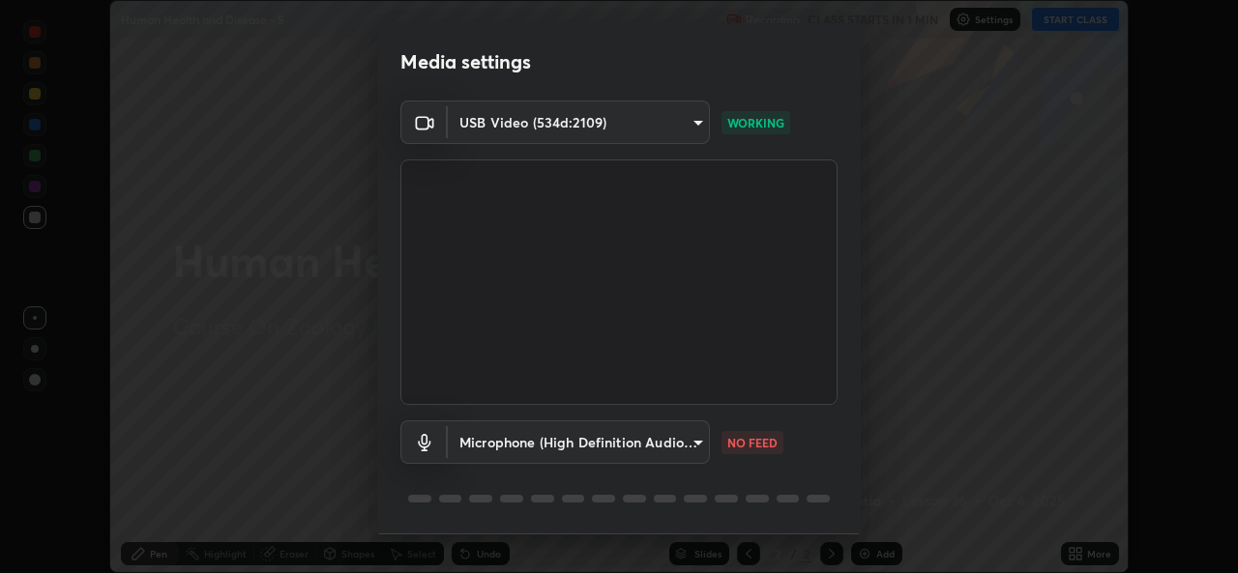
scroll to position [61, 0]
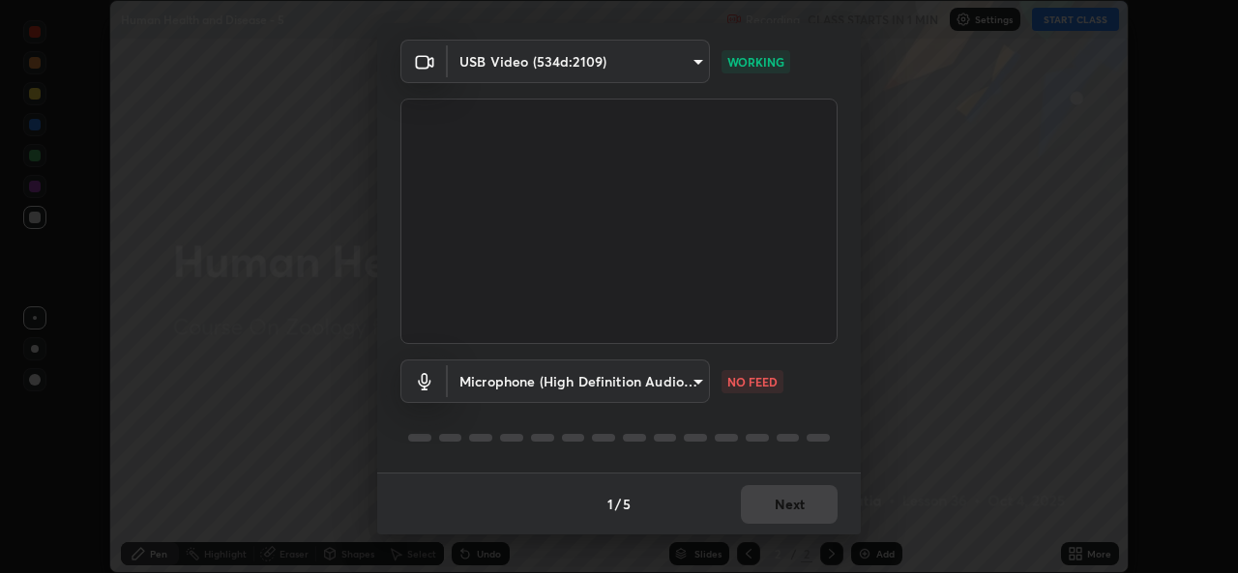
click at [689, 382] on body "Erase all Human Health and Disease - 5 Recording CLASS STARTS IN 1 MIN Settings…" at bounding box center [619, 286] width 1238 height 573
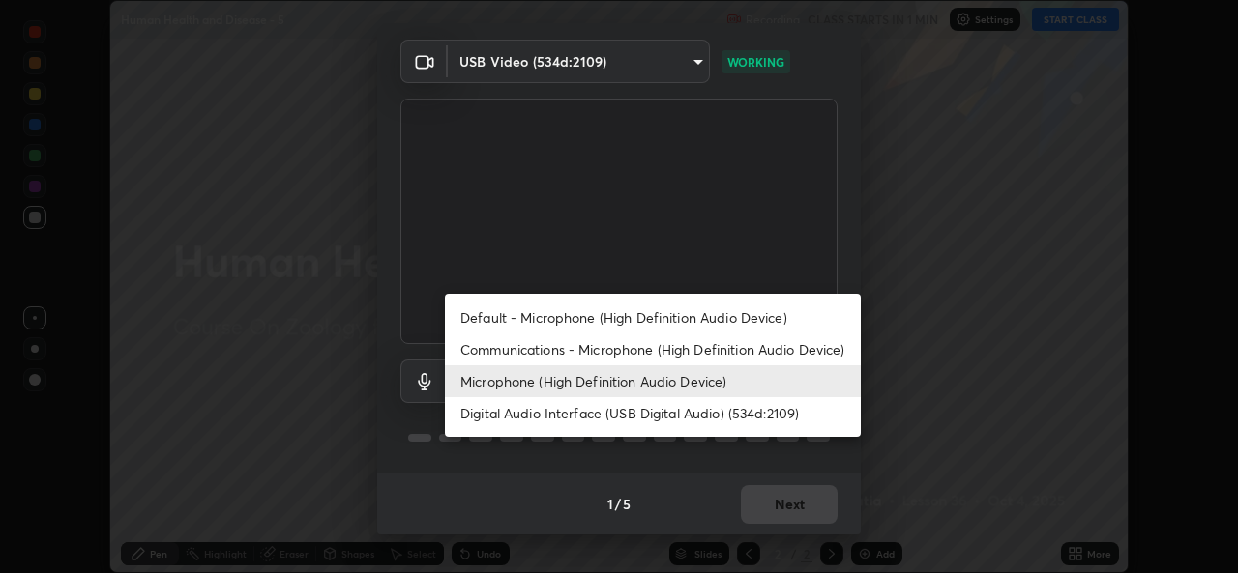
click at [643, 309] on li "Default - Microphone (High Definition Audio Device)" at bounding box center [653, 318] width 416 height 32
type input "default"
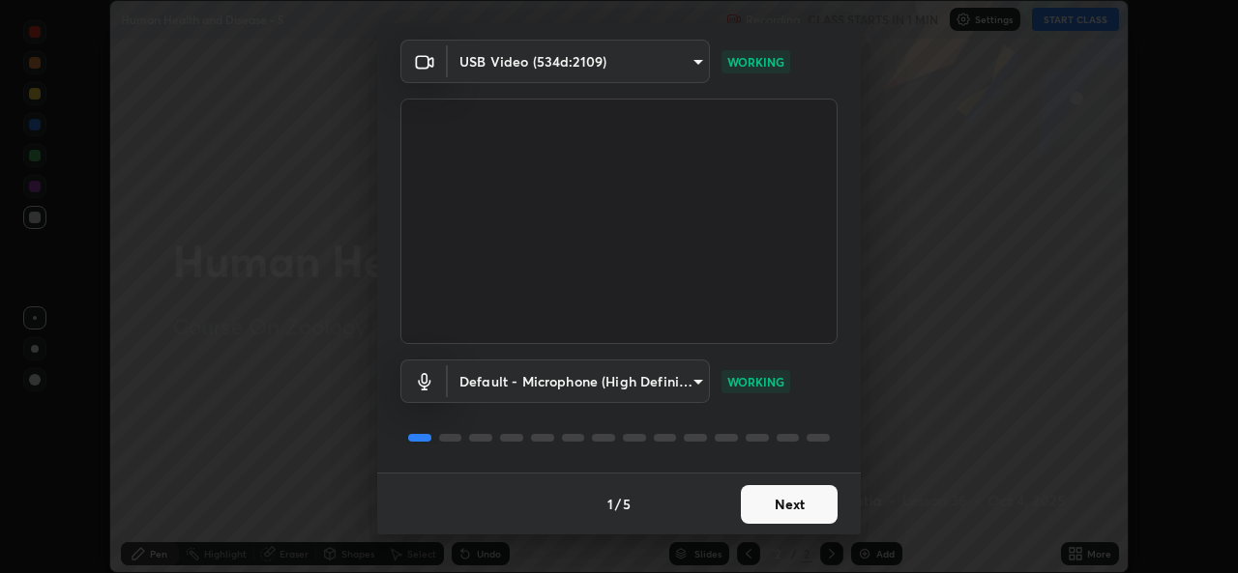
click at [778, 516] on button "Next" at bounding box center [789, 504] width 97 height 39
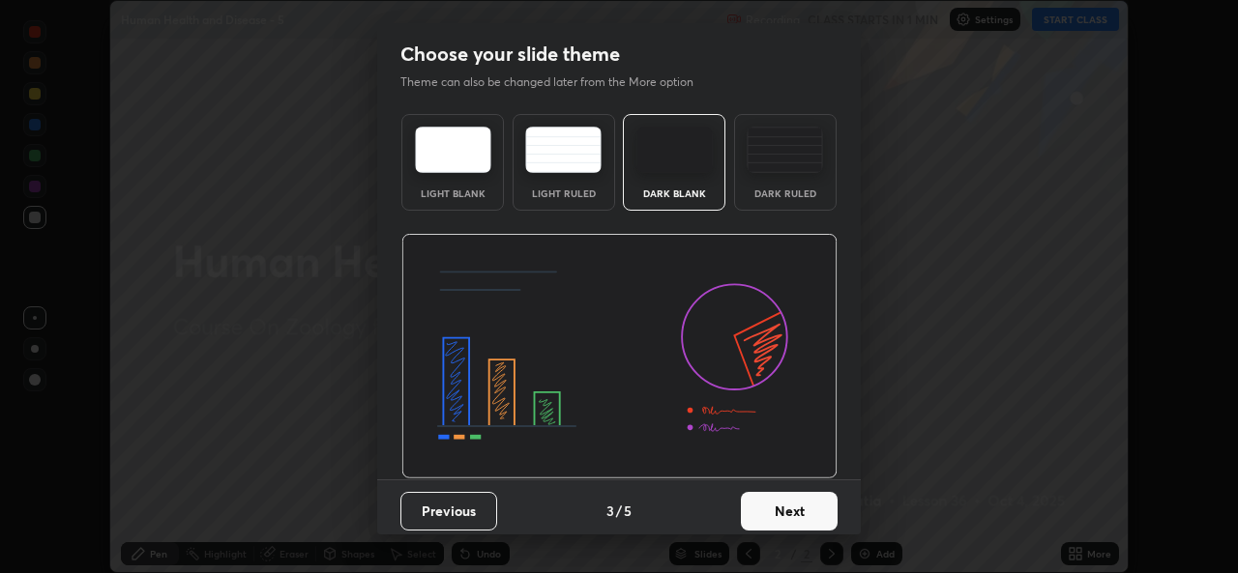
click at [806, 505] on button "Next" at bounding box center [789, 511] width 97 height 39
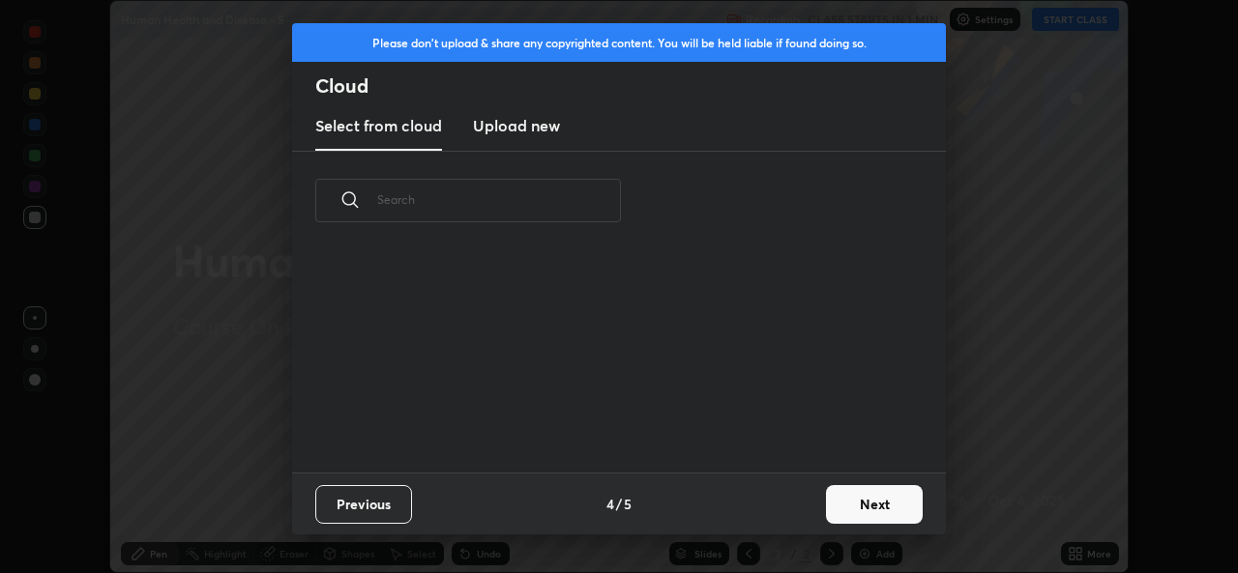
click at [812, 493] on div "Previous 4 / 5 Next" at bounding box center [619, 504] width 654 height 62
click at [832, 508] on button "Next" at bounding box center [874, 504] width 97 height 39
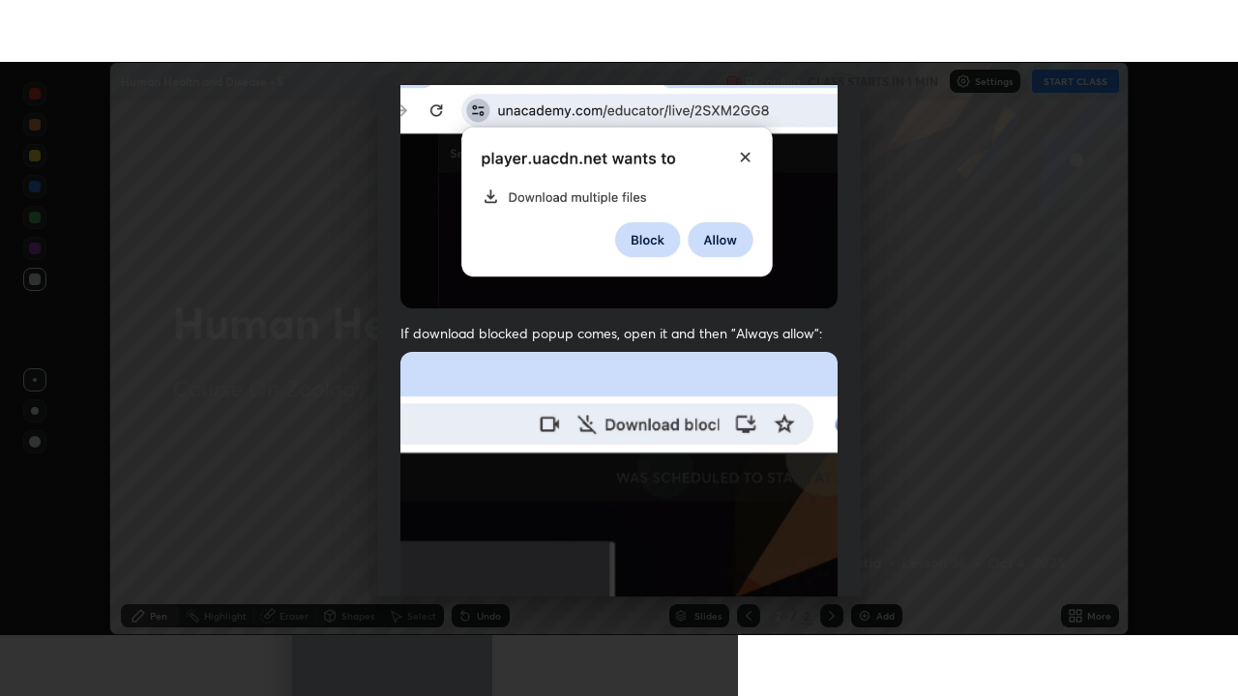
scroll to position [455, 0]
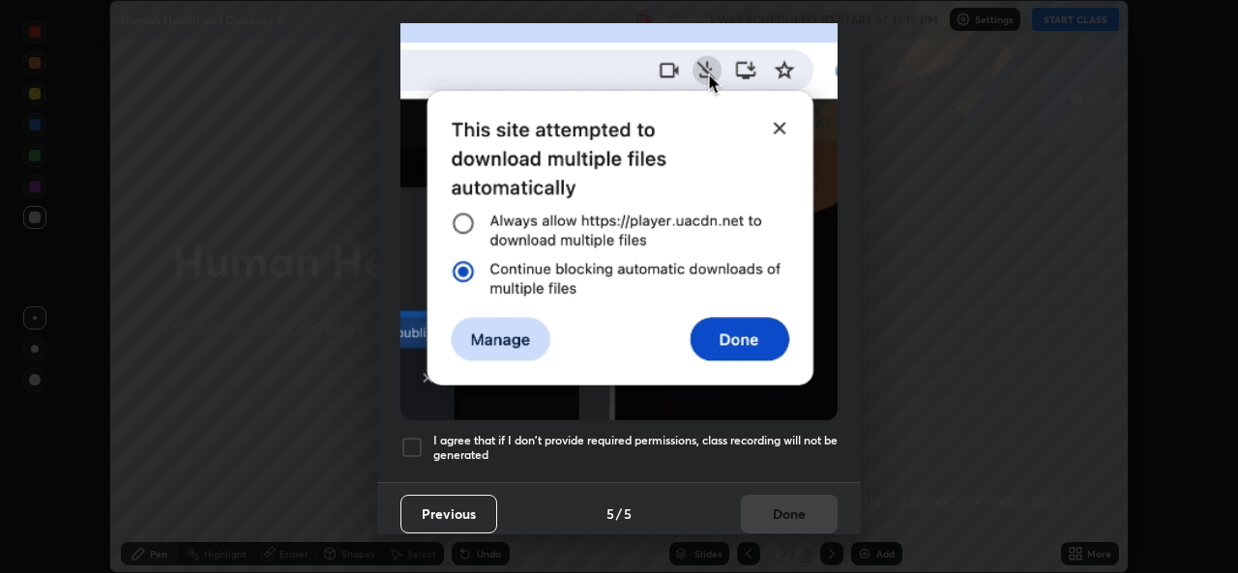
click at [418, 444] on div at bounding box center [411, 447] width 23 height 23
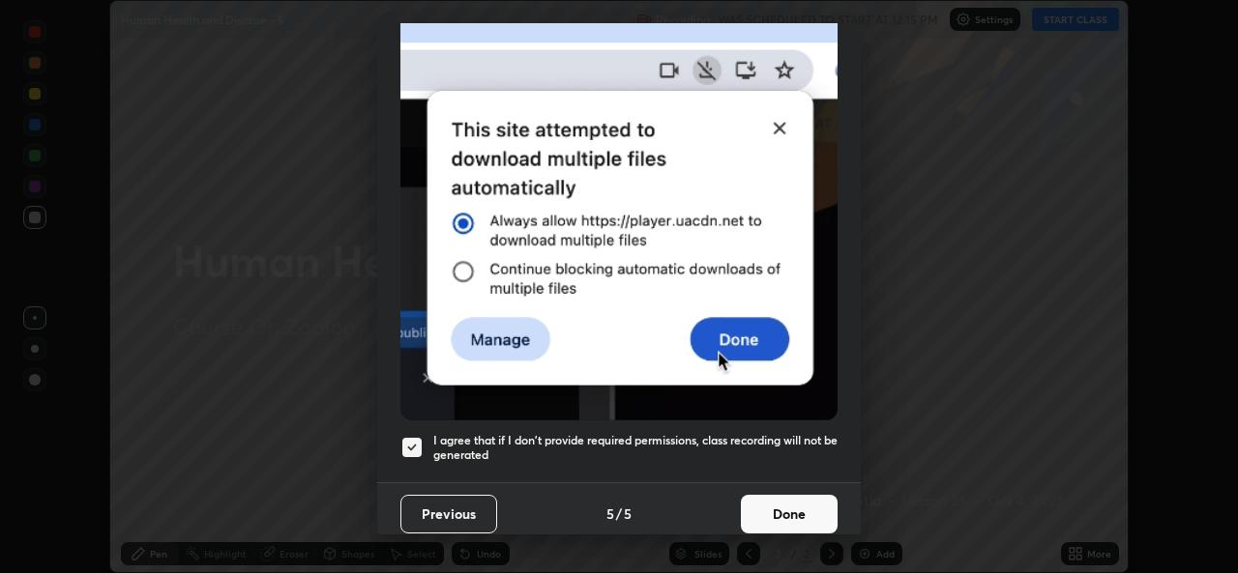
click at [766, 499] on button "Done" at bounding box center [789, 514] width 97 height 39
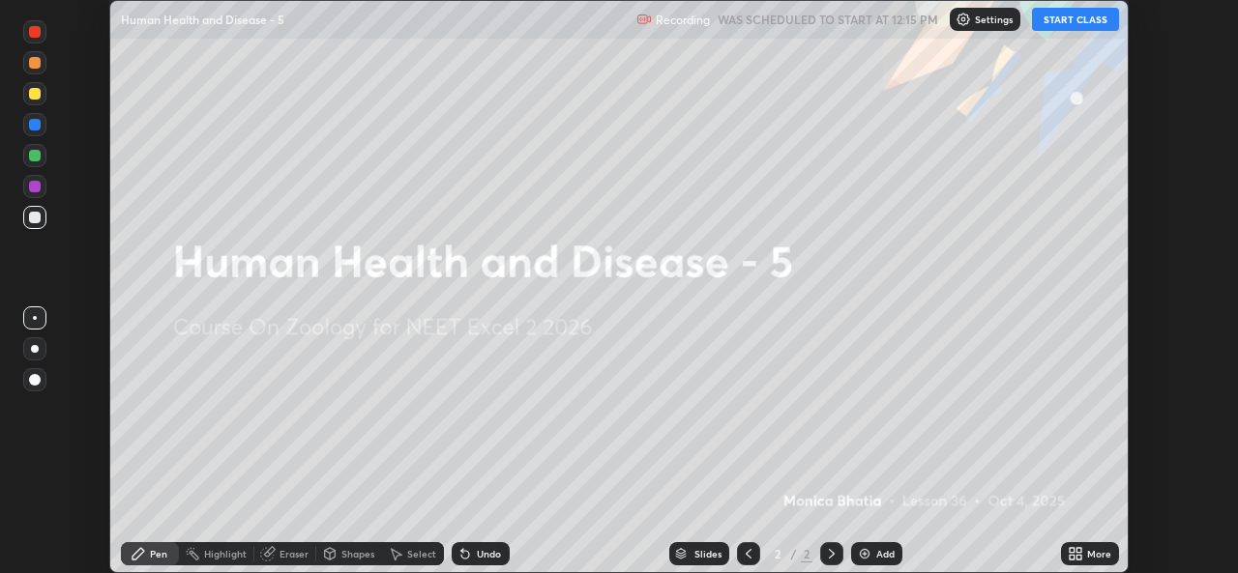
click at [1087, 18] on button "START CLASS" at bounding box center [1075, 19] width 87 height 23
click at [1089, 557] on div "More" at bounding box center [1099, 554] width 24 height 10
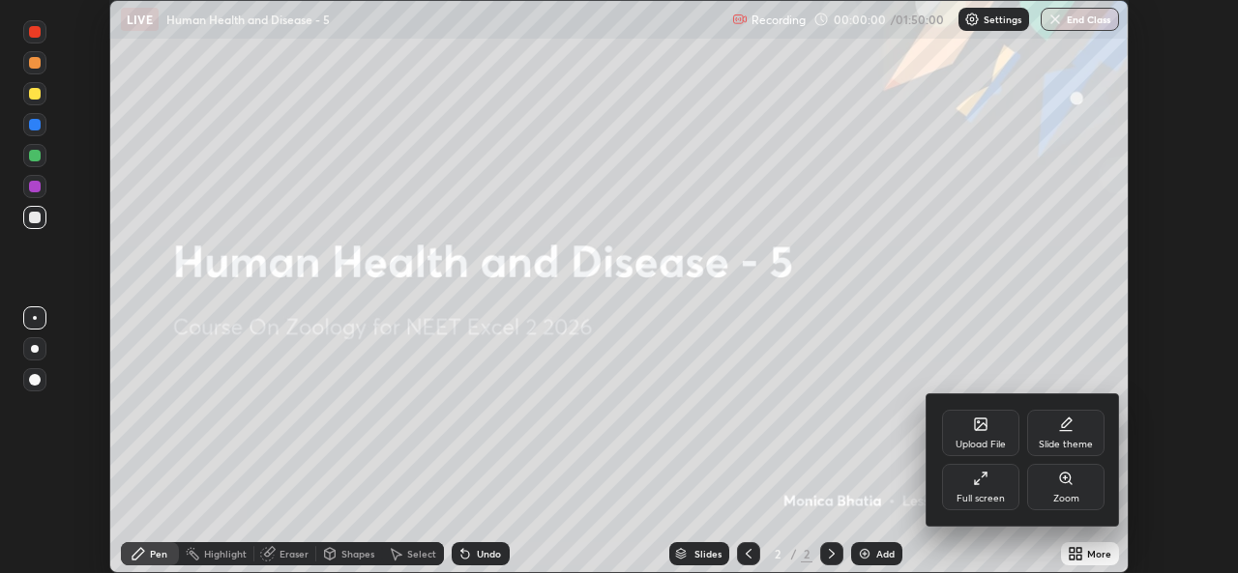
click at [986, 486] on div "Full screen" at bounding box center [980, 487] width 77 height 46
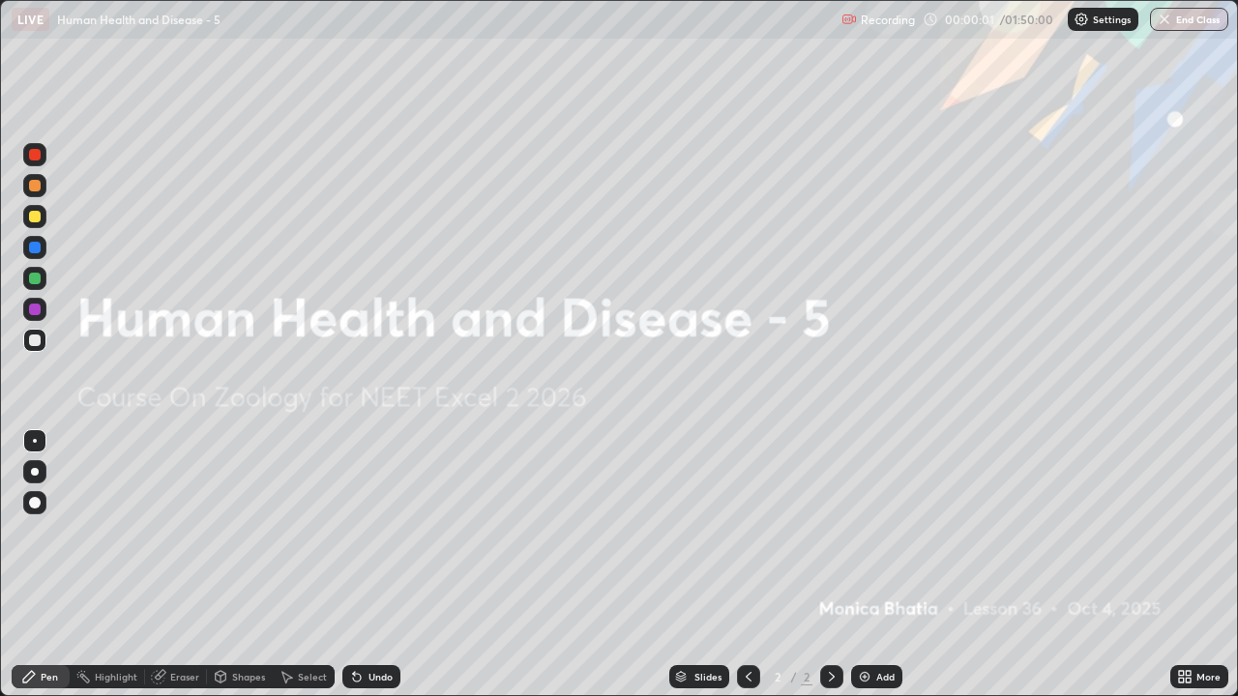
scroll to position [696, 1238]
click at [1187, 572] on icon at bounding box center [1187, 673] width 5 height 5
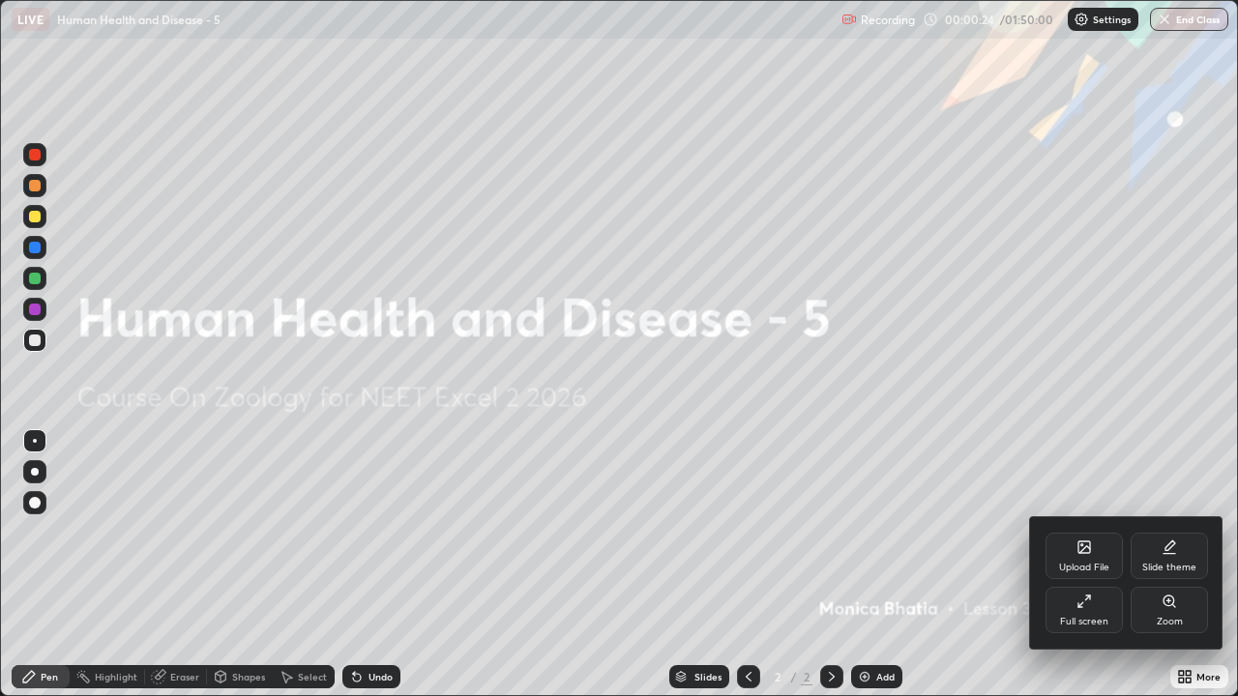
click at [934, 572] on div at bounding box center [619, 348] width 1238 height 696
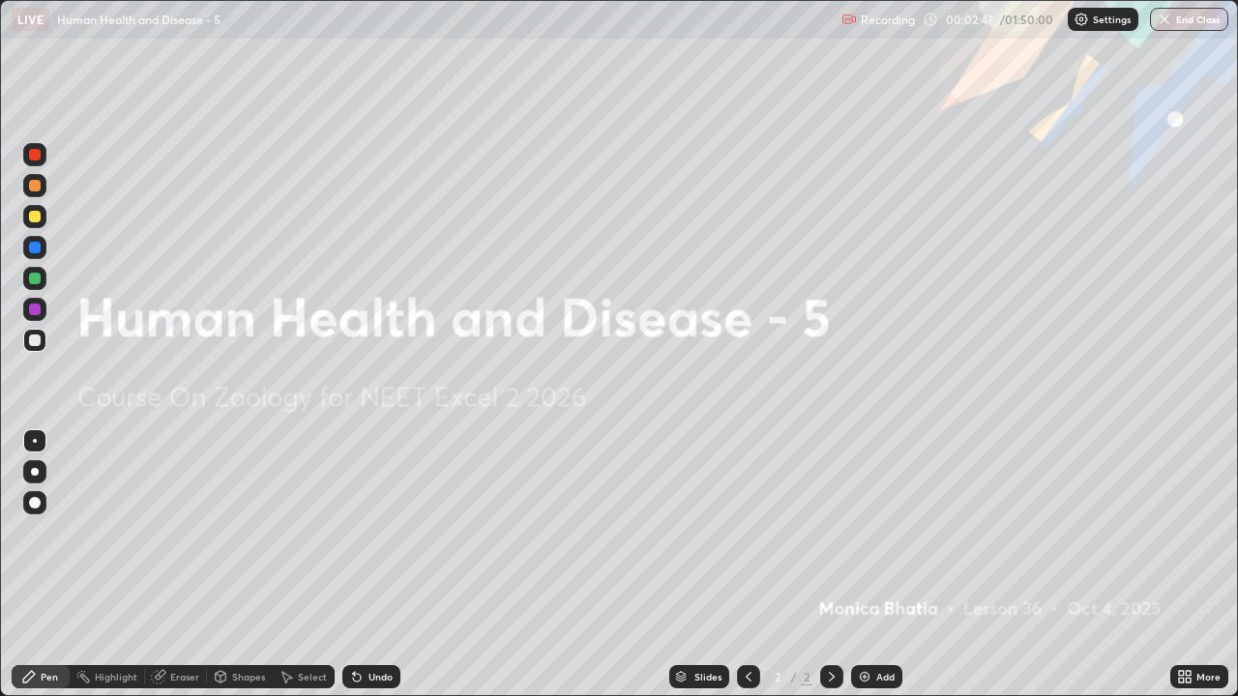
click at [878, 572] on div "Add" at bounding box center [885, 677] width 18 height 10
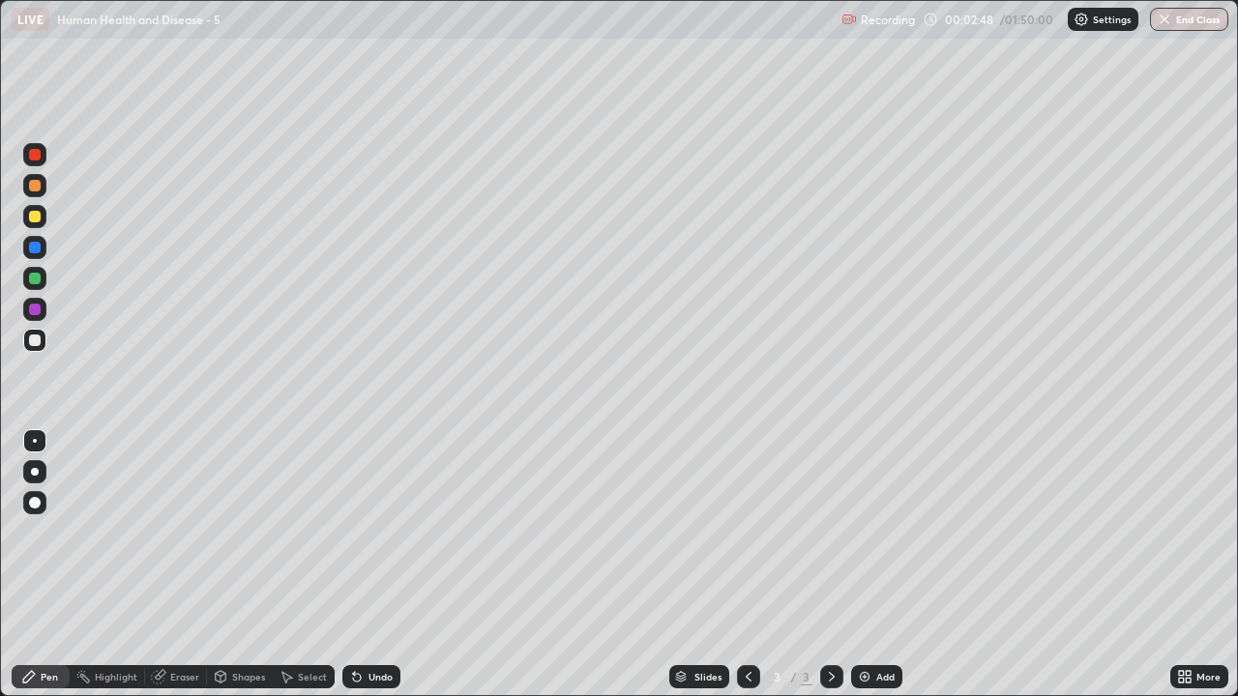
click at [35, 472] on div at bounding box center [35, 472] width 8 height 8
click at [239, 572] on div "Shapes" at bounding box center [240, 676] width 66 height 23
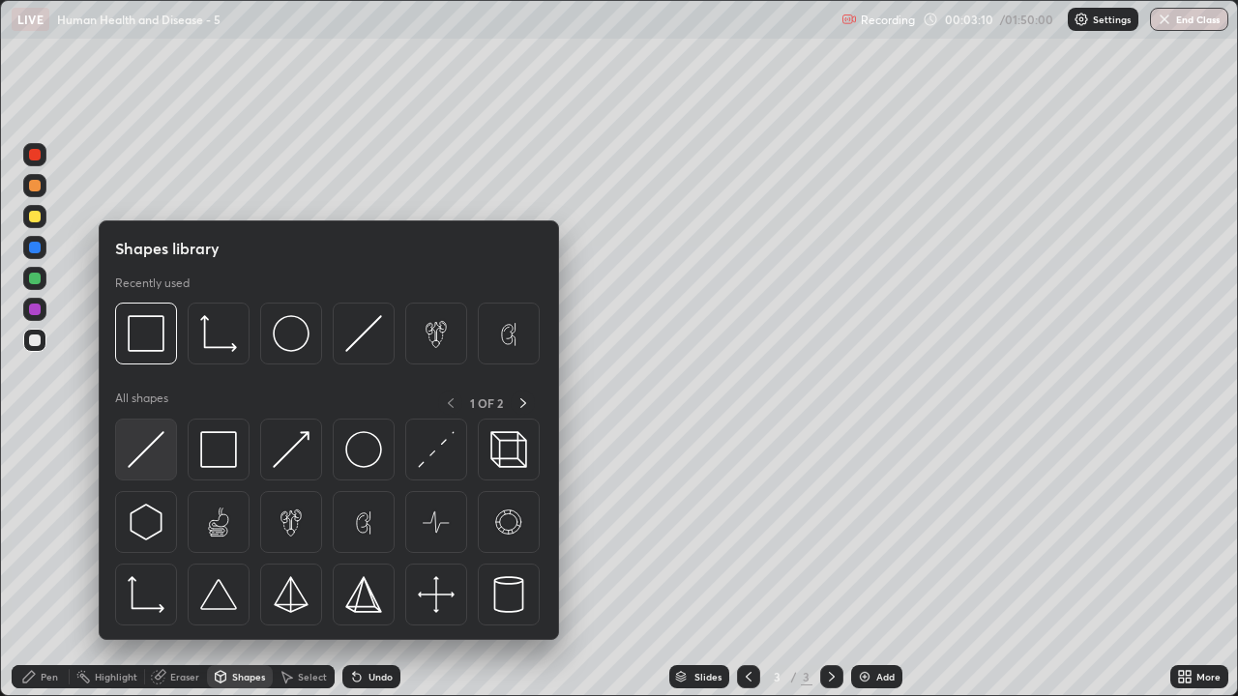
click at [151, 448] on img at bounding box center [146, 449] width 37 height 37
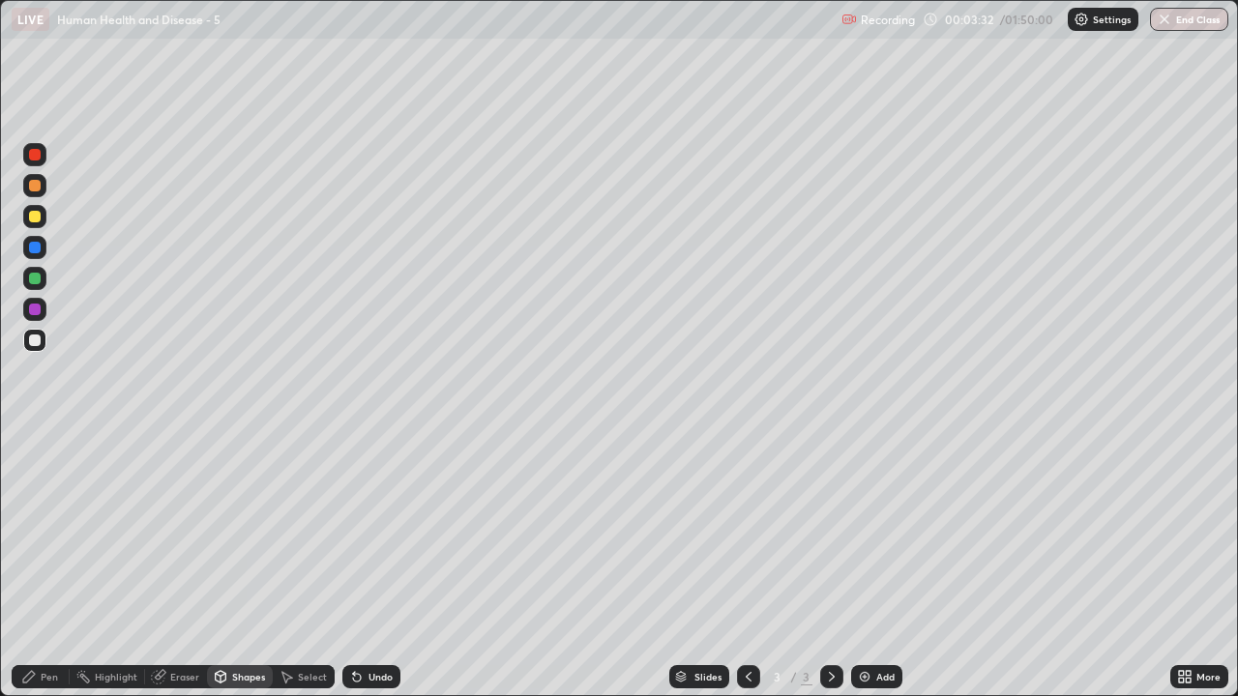
click at [32, 313] on div at bounding box center [35, 310] width 12 height 12
click at [41, 572] on div "Pen" at bounding box center [49, 677] width 17 height 10
click at [34, 282] on div at bounding box center [35, 279] width 12 height 12
click at [35, 310] on div at bounding box center [35, 310] width 12 height 12
click at [35, 218] on div at bounding box center [35, 217] width 12 height 12
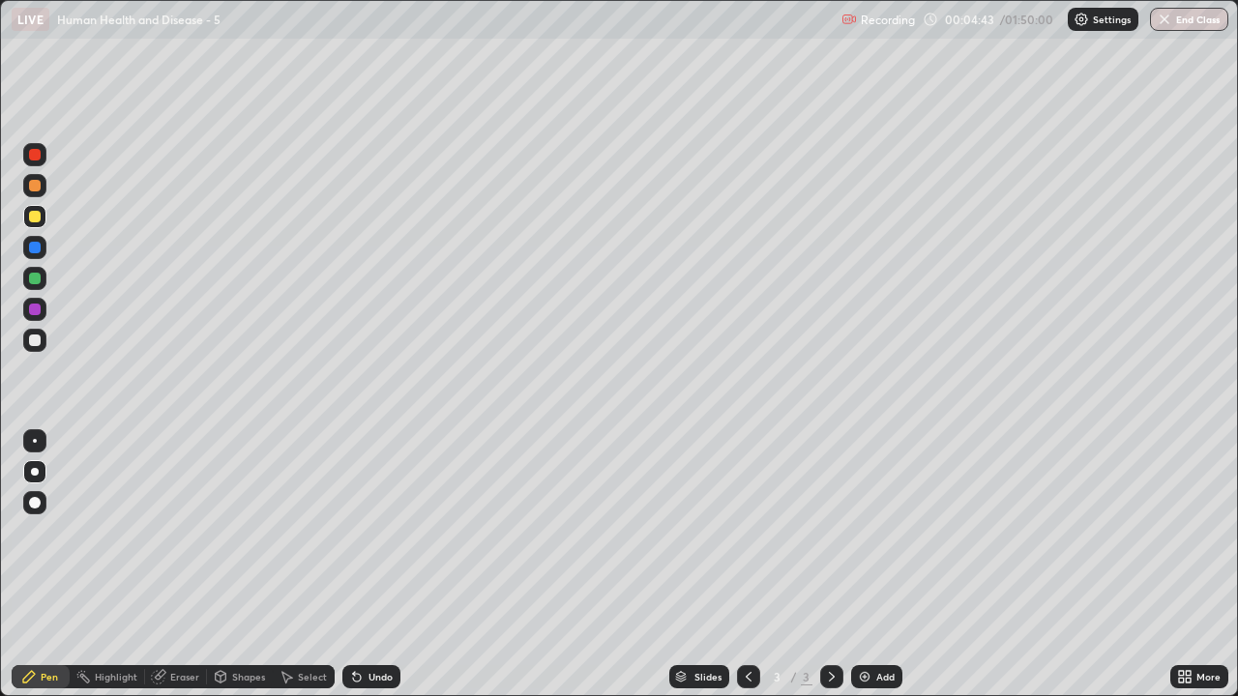
click at [35, 249] on div at bounding box center [35, 248] width 12 height 12
click at [746, 572] on div at bounding box center [748, 676] width 23 height 23
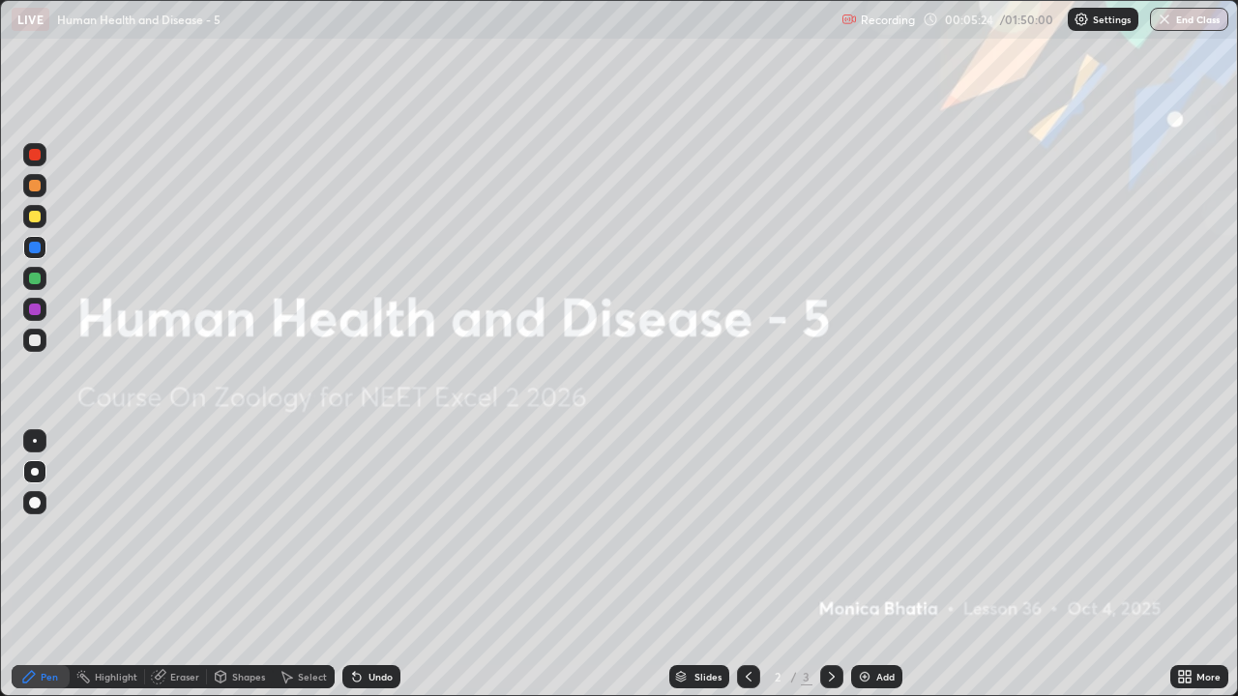
click at [885, 572] on div "Add" at bounding box center [885, 677] width 18 height 10
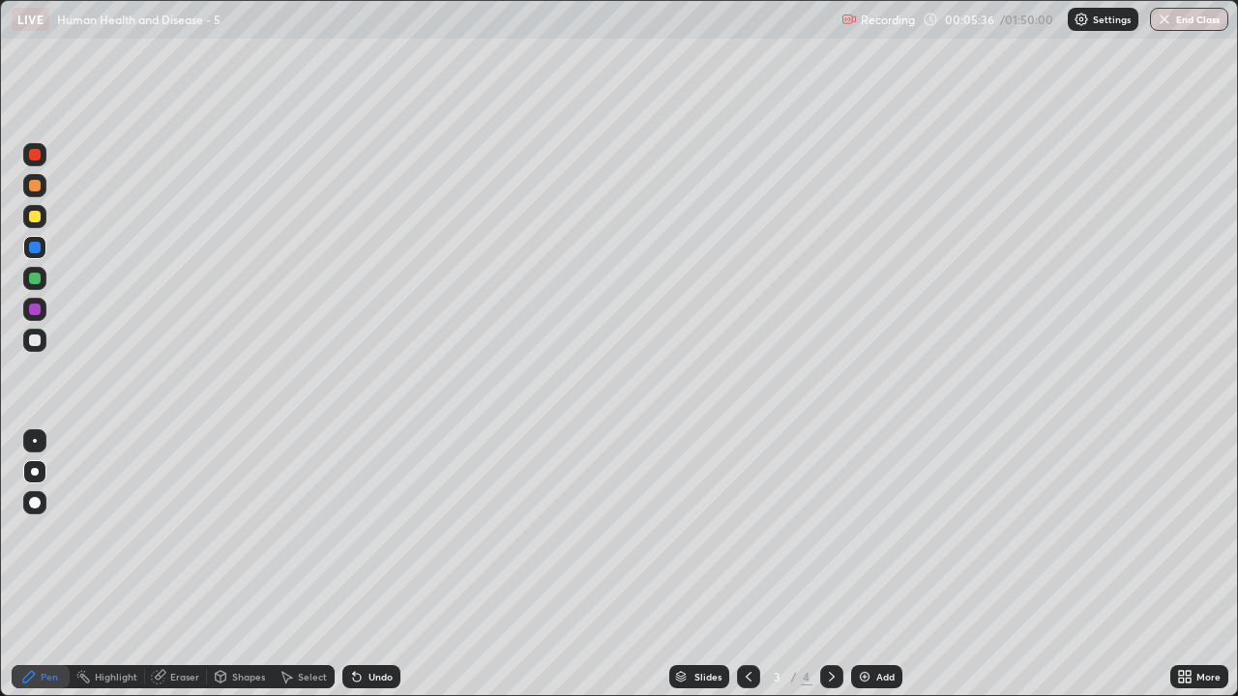
click at [30, 307] on div at bounding box center [35, 310] width 12 height 12
click at [35, 248] on div at bounding box center [35, 248] width 12 height 12
click at [36, 309] on div at bounding box center [35, 310] width 12 height 12
click at [36, 278] on div at bounding box center [35, 279] width 12 height 12
click at [35, 218] on div at bounding box center [35, 217] width 12 height 12
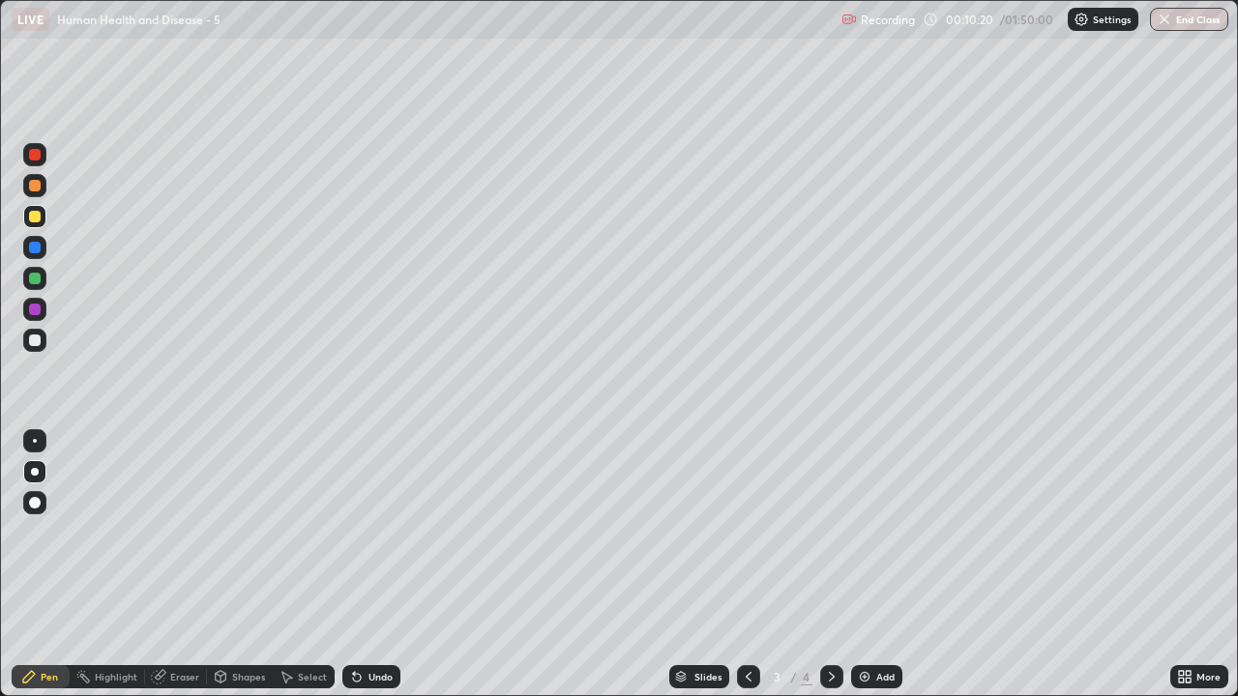
click at [831, 572] on icon at bounding box center [832, 677] width 6 height 10
click at [40, 185] on div at bounding box center [35, 186] width 12 height 12
click at [746, 572] on icon at bounding box center [748, 676] width 15 height 15
click at [830, 572] on icon at bounding box center [832, 677] width 6 height 10
click at [882, 572] on div "Add" at bounding box center [885, 677] width 18 height 10
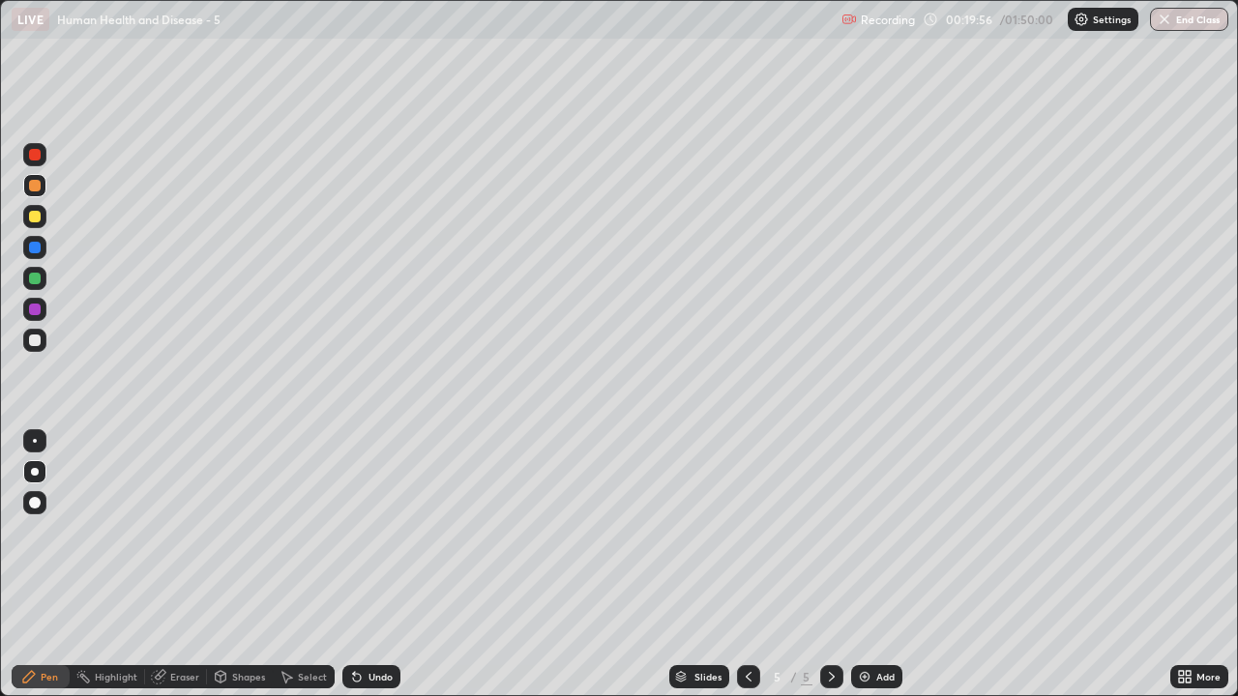
click at [179, 572] on div "Eraser" at bounding box center [176, 676] width 62 height 23
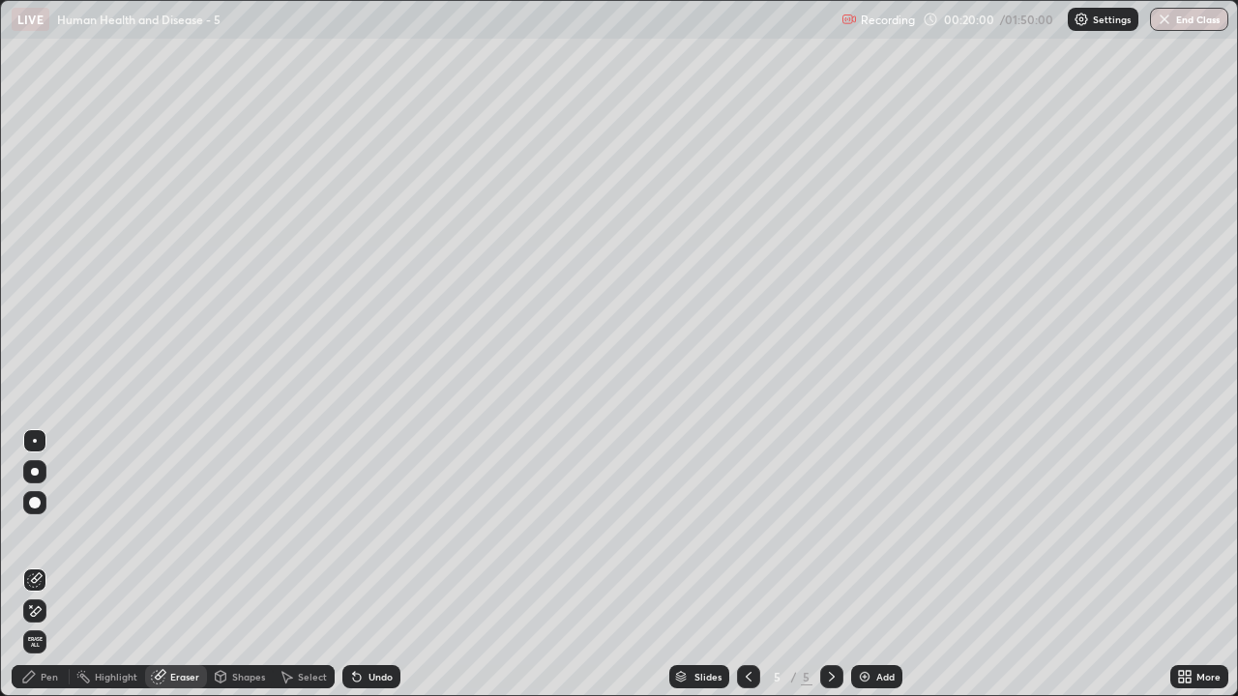
click at [45, 572] on div "Pen" at bounding box center [49, 677] width 17 height 10
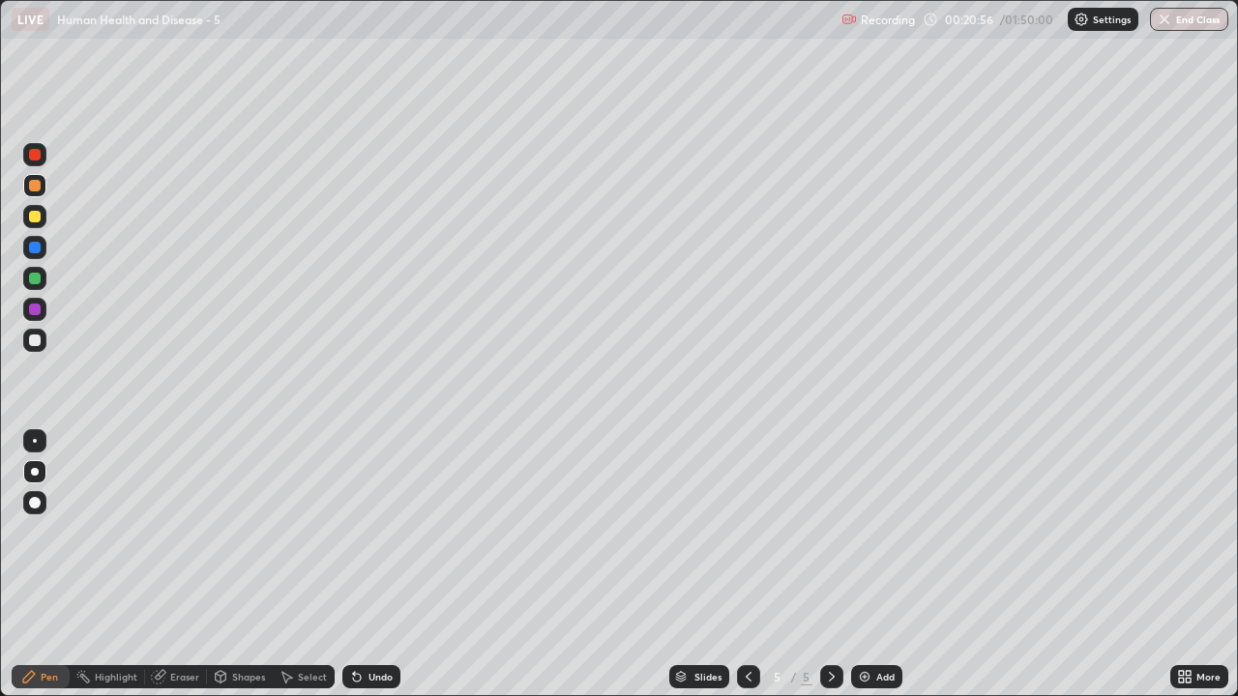
click at [746, 572] on icon at bounding box center [748, 676] width 15 height 15
click at [747, 572] on icon at bounding box center [749, 677] width 6 height 10
click at [829, 572] on icon at bounding box center [831, 676] width 15 height 15
click at [882, 572] on div "Add" at bounding box center [885, 677] width 18 height 10
click at [251, 572] on div "Shapes" at bounding box center [248, 677] width 33 height 10
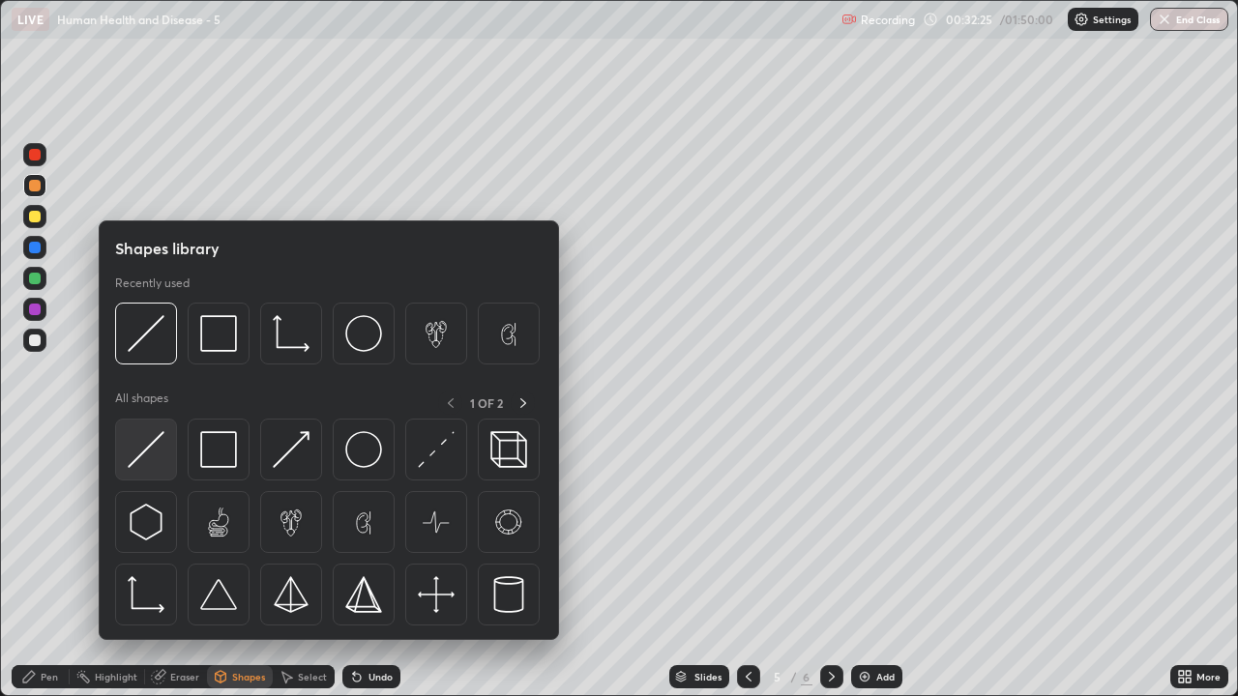
click at [160, 473] on div at bounding box center [146, 450] width 62 height 62
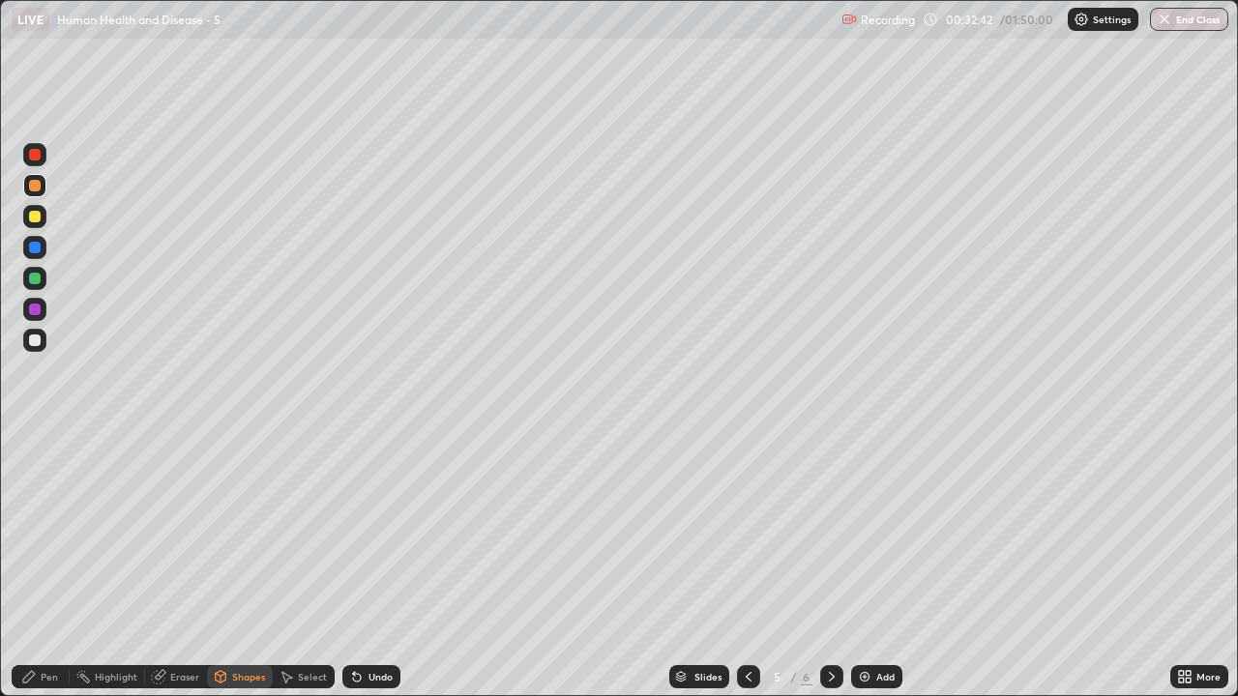
click at [44, 572] on div "Pen" at bounding box center [49, 677] width 17 height 10
click at [26, 344] on div at bounding box center [34, 340] width 23 height 23
click at [742, 572] on div at bounding box center [748, 677] width 23 height 39
click at [832, 572] on icon at bounding box center [832, 677] width 6 height 10
click at [39, 282] on div at bounding box center [35, 279] width 12 height 12
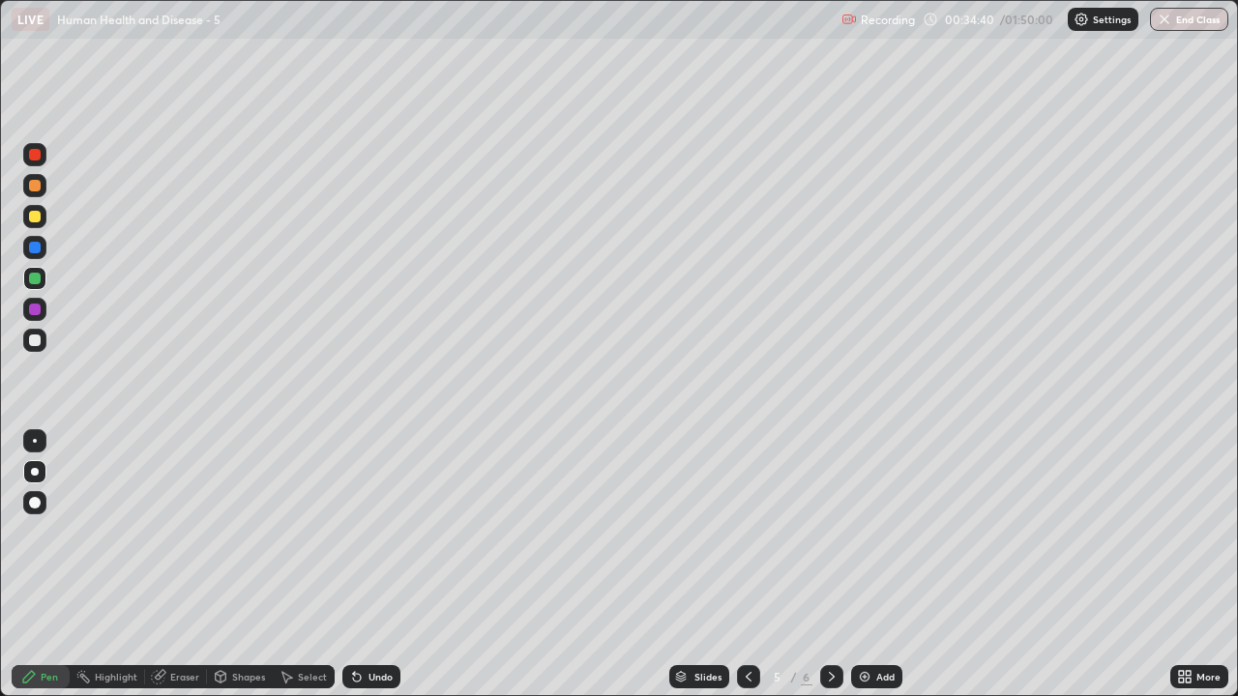
click at [38, 310] on div at bounding box center [35, 310] width 12 height 12
click at [32, 278] on div at bounding box center [35, 279] width 12 height 12
click at [36, 223] on div at bounding box center [34, 216] width 23 height 23
click at [892, 572] on div "Add" at bounding box center [885, 677] width 18 height 10
click at [38, 287] on div at bounding box center [34, 278] width 23 height 23
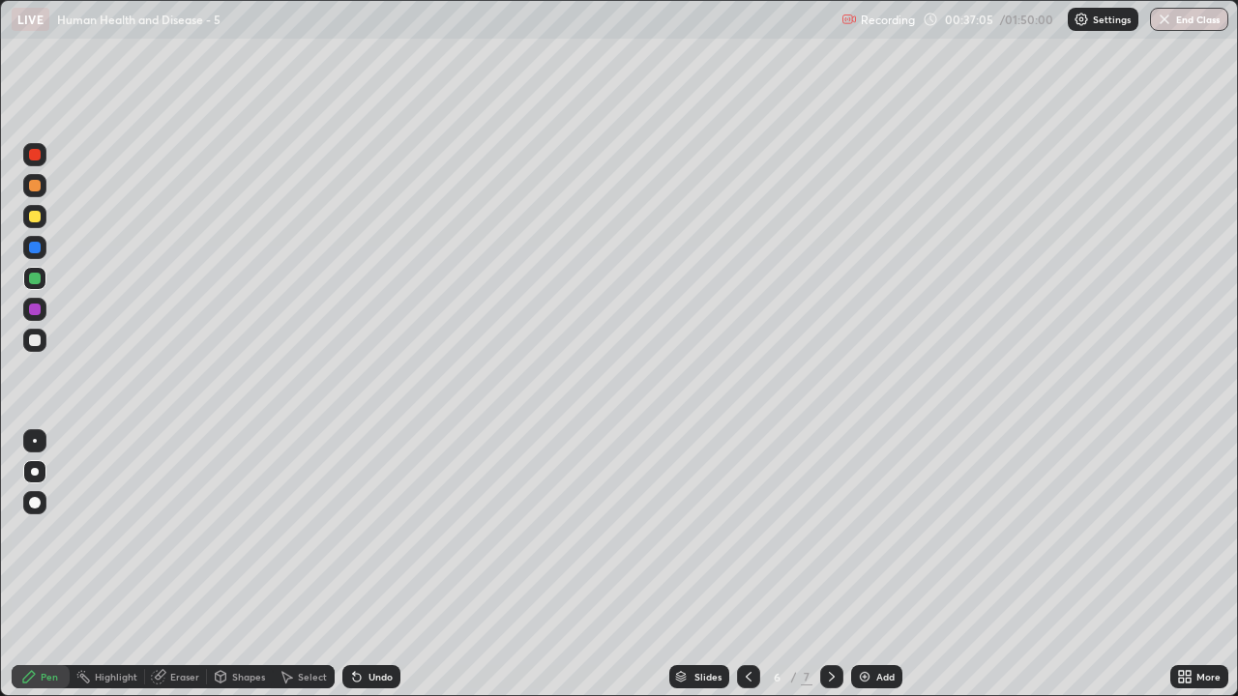
click at [41, 225] on div at bounding box center [34, 216] width 23 height 23
click at [35, 310] on div at bounding box center [35, 310] width 12 height 12
click at [828, 572] on icon at bounding box center [831, 676] width 15 height 15
click at [746, 572] on icon at bounding box center [748, 676] width 15 height 15
click at [830, 572] on icon at bounding box center [831, 676] width 15 height 15
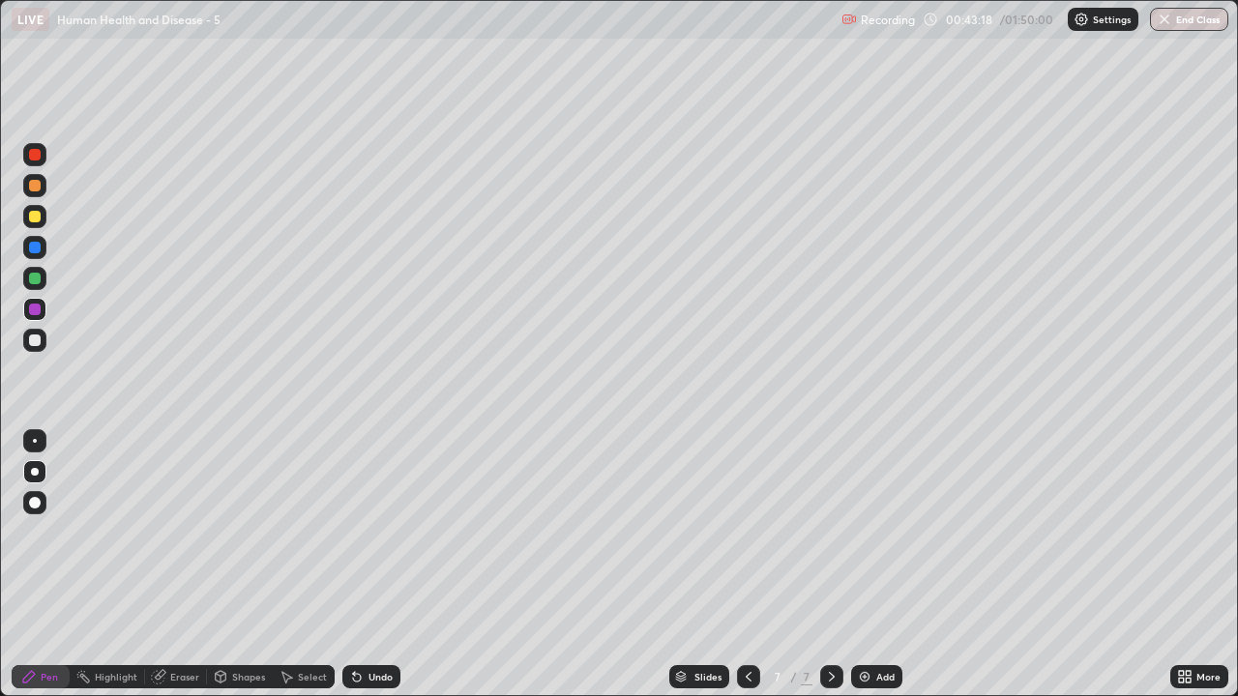
click at [884, 572] on div "Add" at bounding box center [876, 676] width 51 height 23
click at [39, 339] on div at bounding box center [35, 341] width 12 height 12
click at [34, 278] on div at bounding box center [35, 279] width 12 height 12
click at [886, 572] on div "Add" at bounding box center [885, 677] width 18 height 10
click at [243, 572] on div "Shapes" at bounding box center [248, 677] width 33 height 10
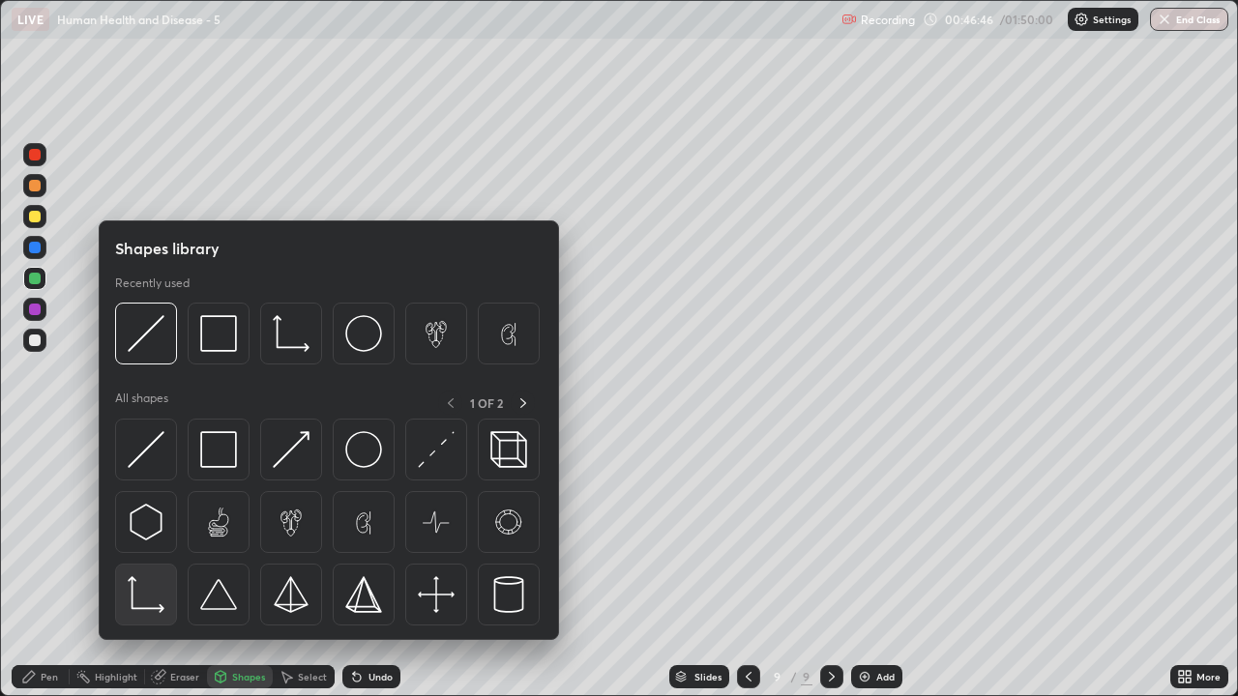
click at [146, 572] on img at bounding box center [146, 594] width 37 height 37
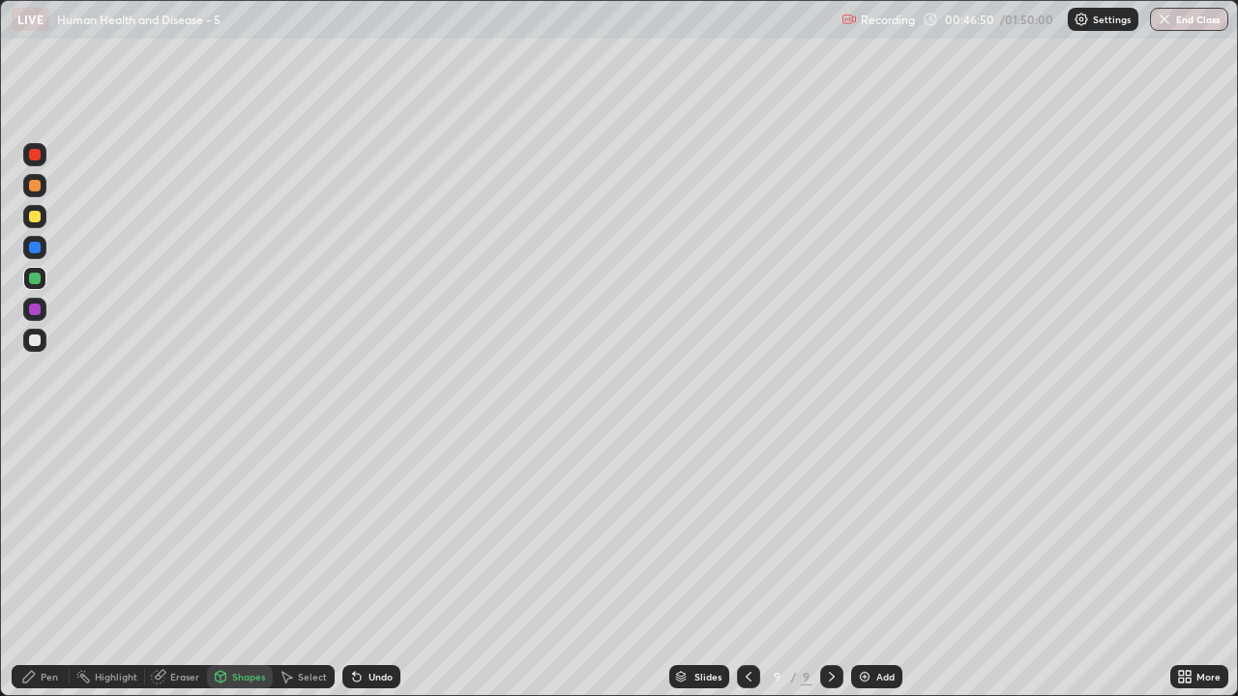
click at [38, 340] on div at bounding box center [35, 341] width 12 height 12
click at [43, 572] on div "Pen" at bounding box center [41, 676] width 58 height 23
click at [34, 310] on div at bounding box center [35, 310] width 12 height 12
click at [33, 285] on div at bounding box center [34, 278] width 23 height 23
click at [30, 311] on div at bounding box center [35, 310] width 12 height 12
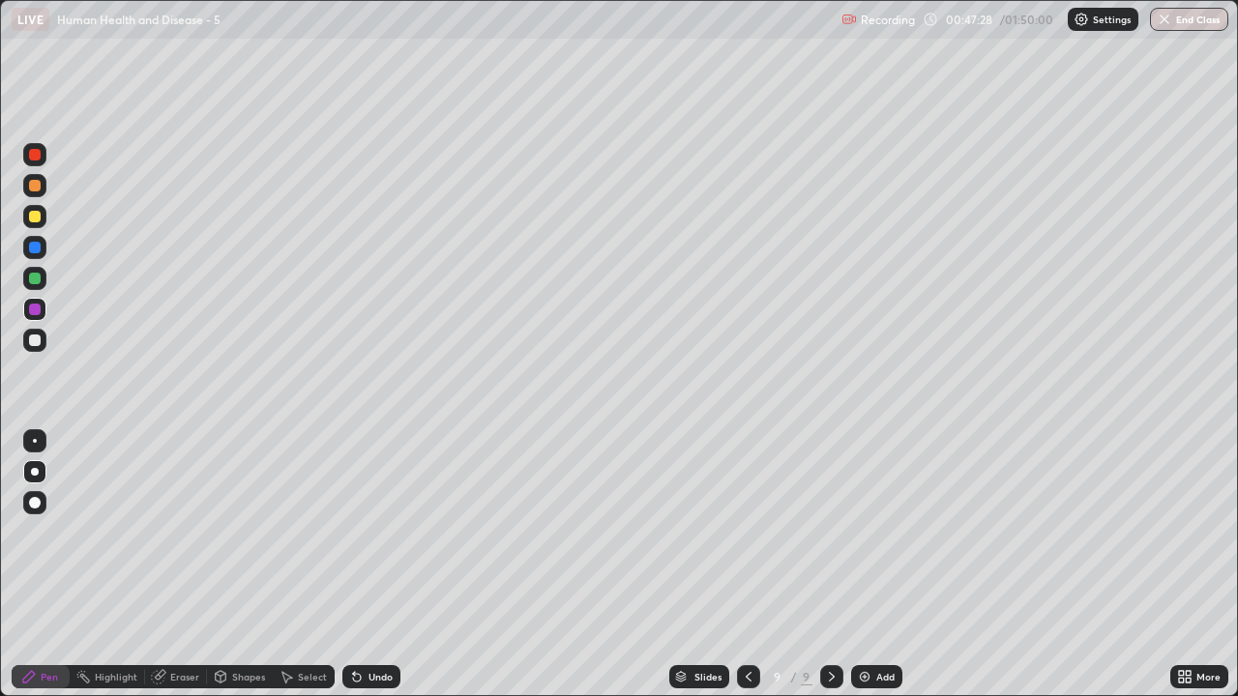
click at [33, 250] on div at bounding box center [35, 248] width 12 height 12
click at [35, 345] on div at bounding box center [35, 341] width 12 height 12
click at [746, 572] on icon at bounding box center [748, 676] width 15 height 15
click at [827, 572] on div at bounding box center [831, 676] width 23 height 23
click at [887, 572] on div "Add" at bounding box center [885, 677] width 18 height 10
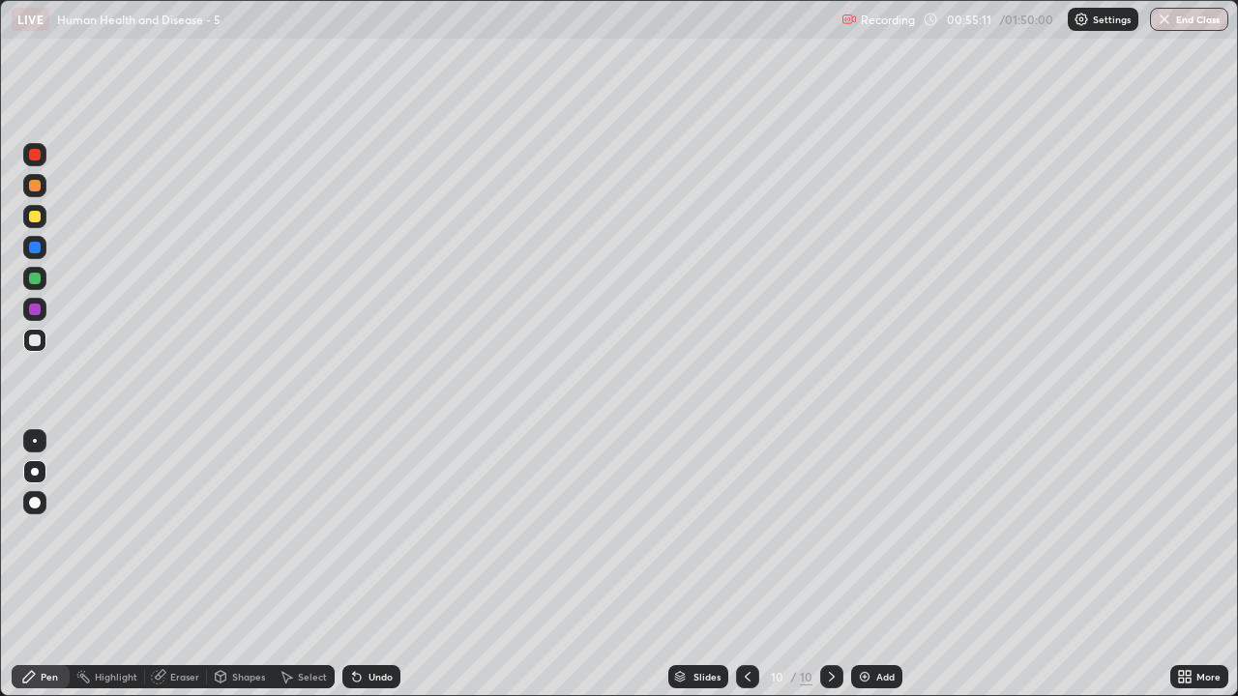
click at [179, 572] on div "Eraser" at bounding box center [184, 677] width 29 height 10
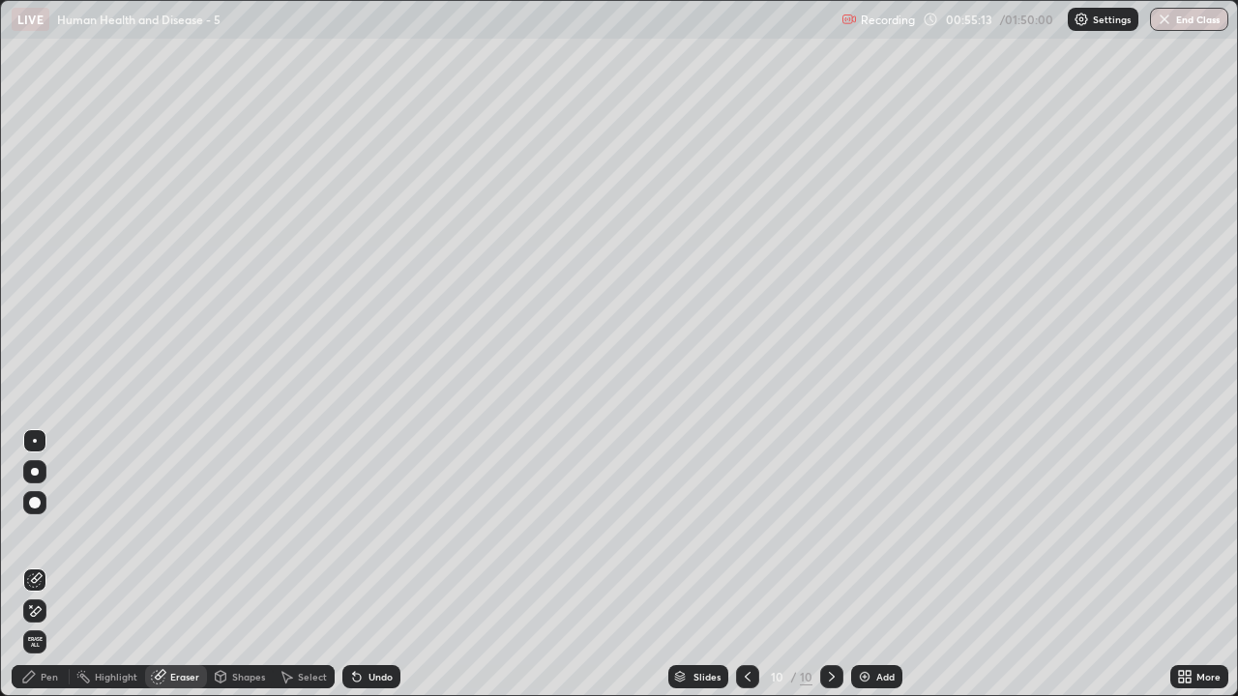
click at [44, 572] on div "Pen" at bounding box center [49, 677] width 17 height 10
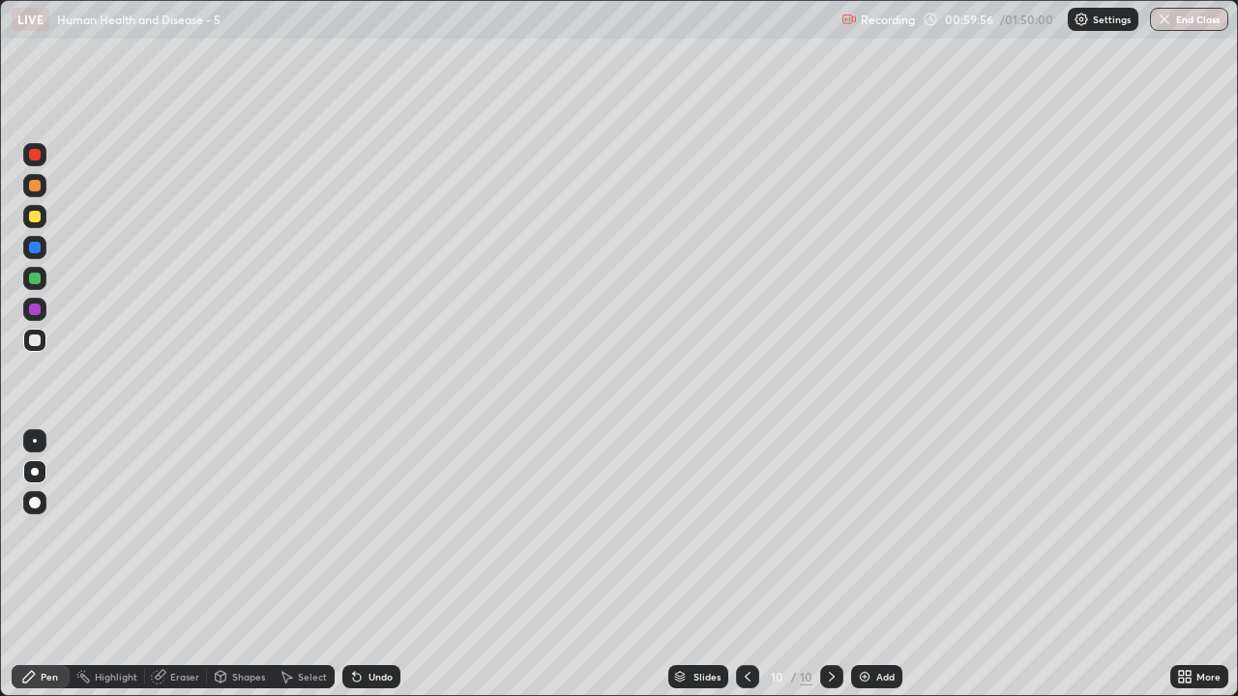
click at [746, 572] on icon at bounding box center [747, 676] width 15 height 15
click at [837, 572] on div at bounding box center [831, 677] width 23 height 39
click at [34, 313] on div at bounding box center [35, 310] width 12 height 12
click at [448, 562] on button "Undo" at bounding box center [470, 573] width 56 height 23
